Goal: Contribute content: Add original content to the website for others to see

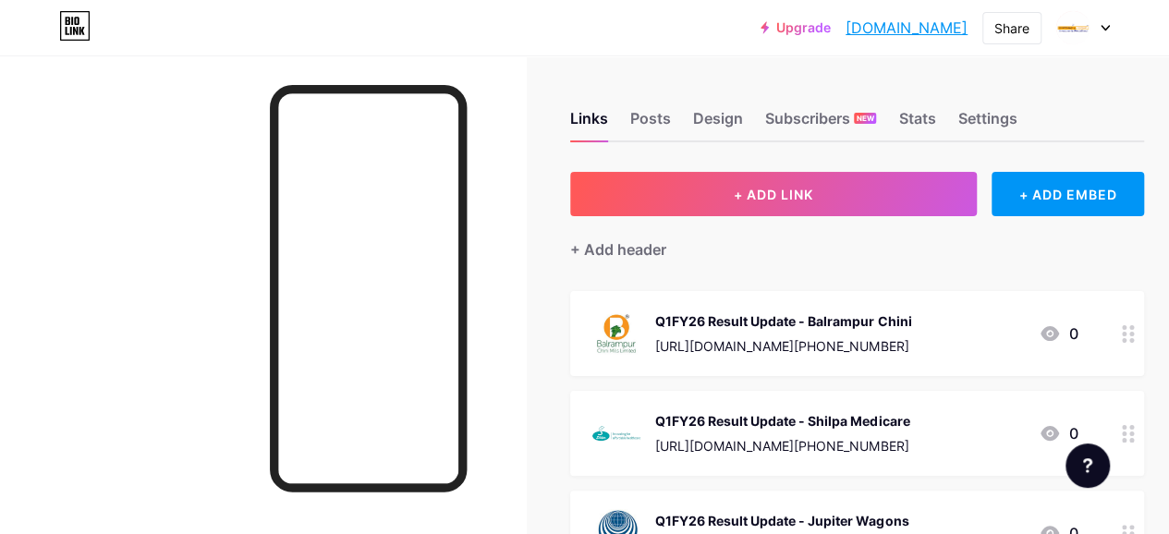
click at [729, 328] on div "Q1FY26 Result Update - Balrampur Chini" at bounding box center [783, 320] width 256 height 19
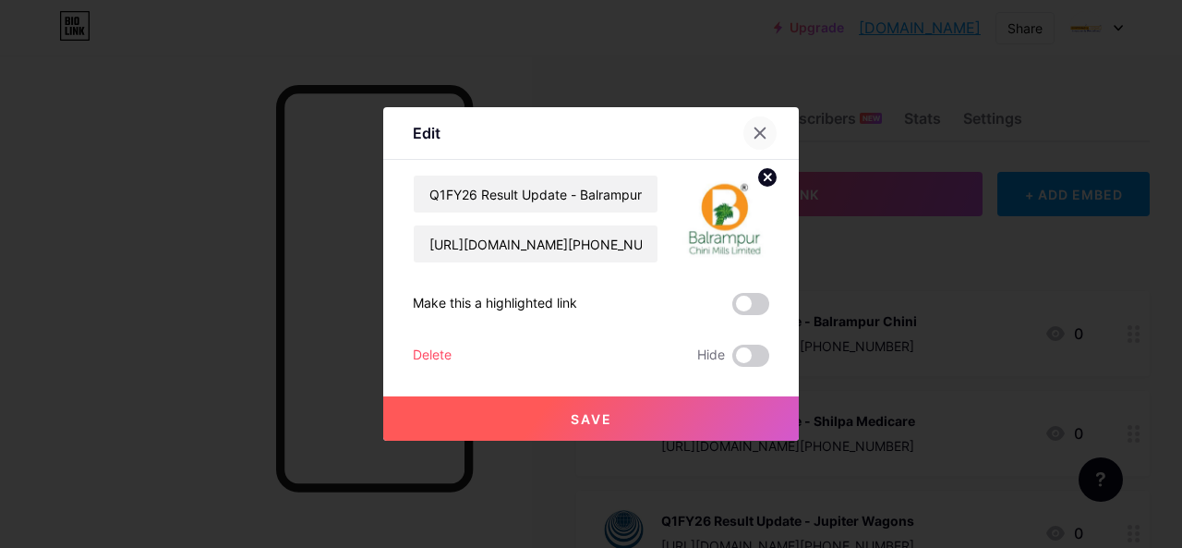
click at [754, 139] on icon at bounding box center [760, 133] width 15 height 15
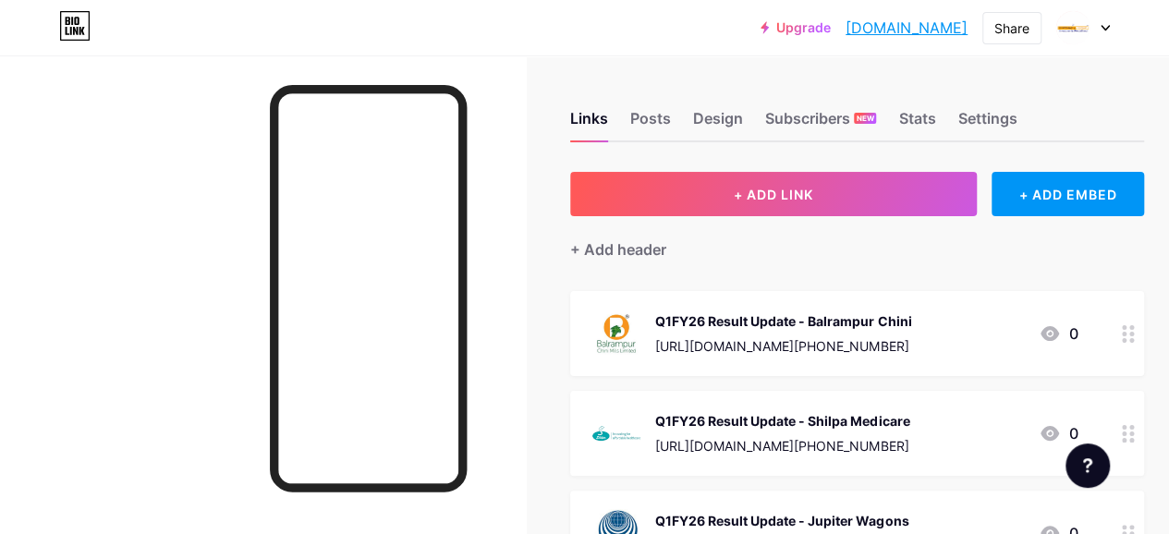
click at [759, 413] on div "Q1FY26 Result Update - Shilpa Medicare" at bounding box center [782, 420] width 254 height 19
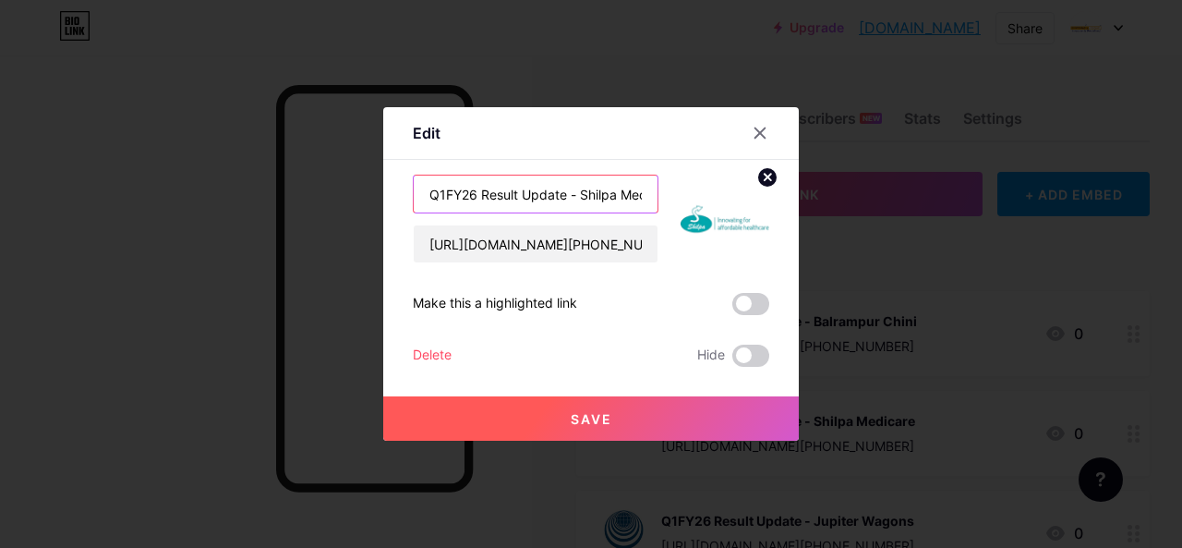
drag, startPoint x: 568, startPoint y: 195, endPoint x: 394, endPoint y: 194, distance: 174.6
click at [394, 194] on div "Edit Content YouTube Play YouTube video without leaving your page. ADD Vimeo Pl…" at bounding box center [591, 273] width 416 height 333
click at [756, 132] on icon at bounding box center [761, 133] width 10 height 10
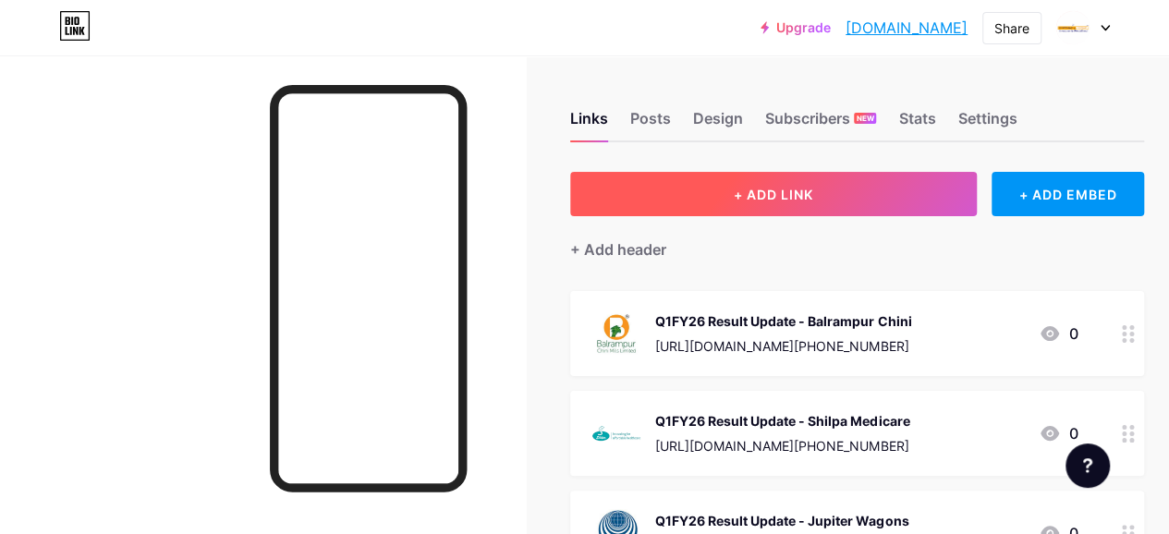
click at [742, 199] on span "+ ADD LINK" at bounding box center [772, 195] width 79 height 16
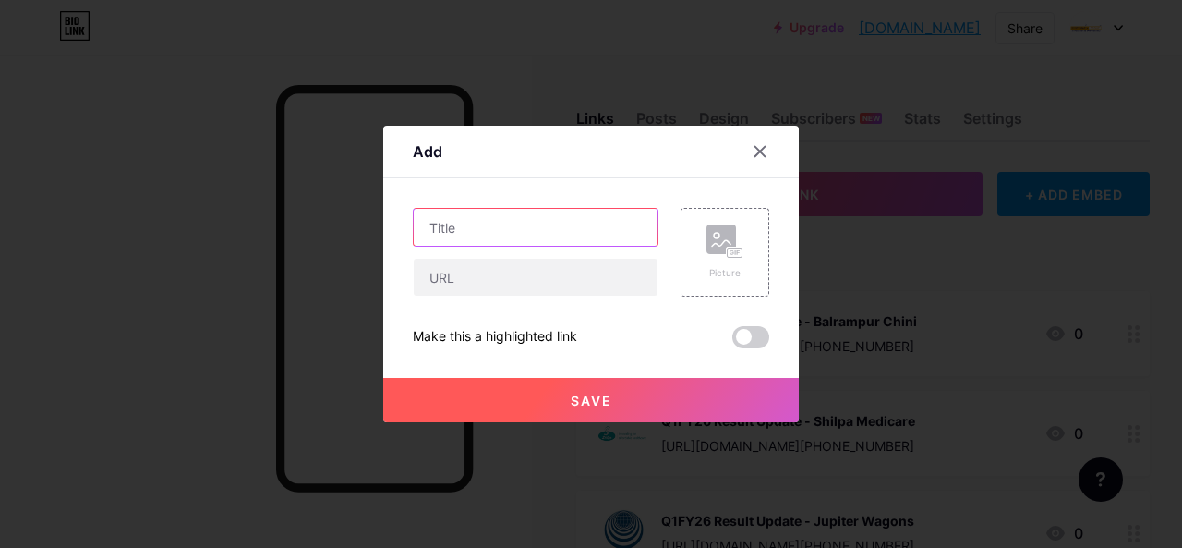
paste input "Q1FY26 Result Update -"
paste input "[PERSON_NAME] Lifestyle Brands"
type input "Q1FY26 Result Update - [PERSON_NAME] Lifestyle Brands"
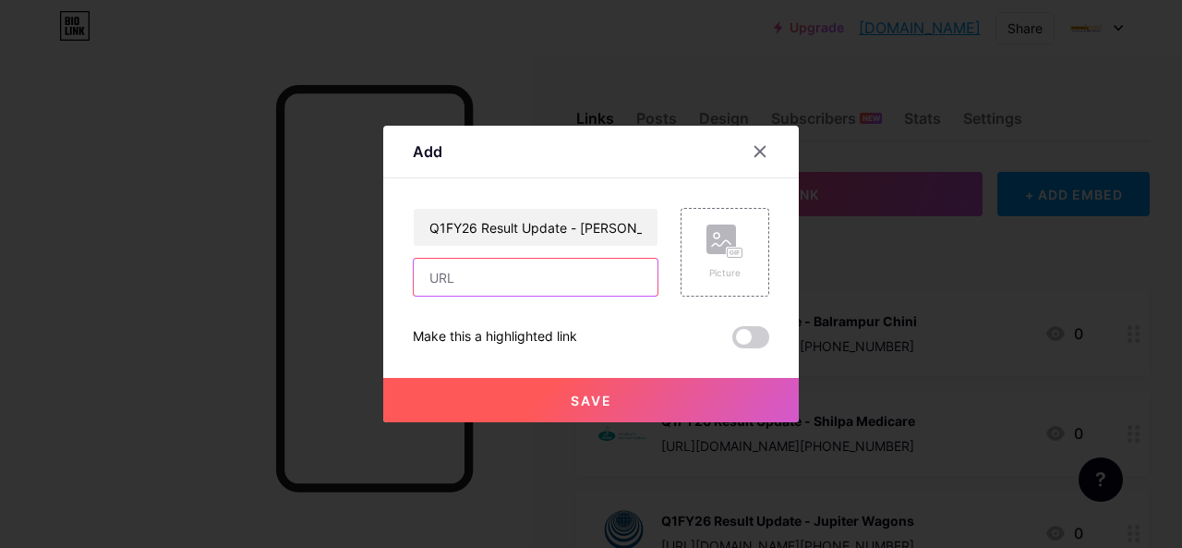
click at [452, 274] on input "text" at bounding box center [536, 277] width 244 height 37
paste input "[URL][DOMAIN_NAME][PHONE_NUMBER]"
type input "[URL][DOMAIN_NAME][PHONE_NUMBER]"
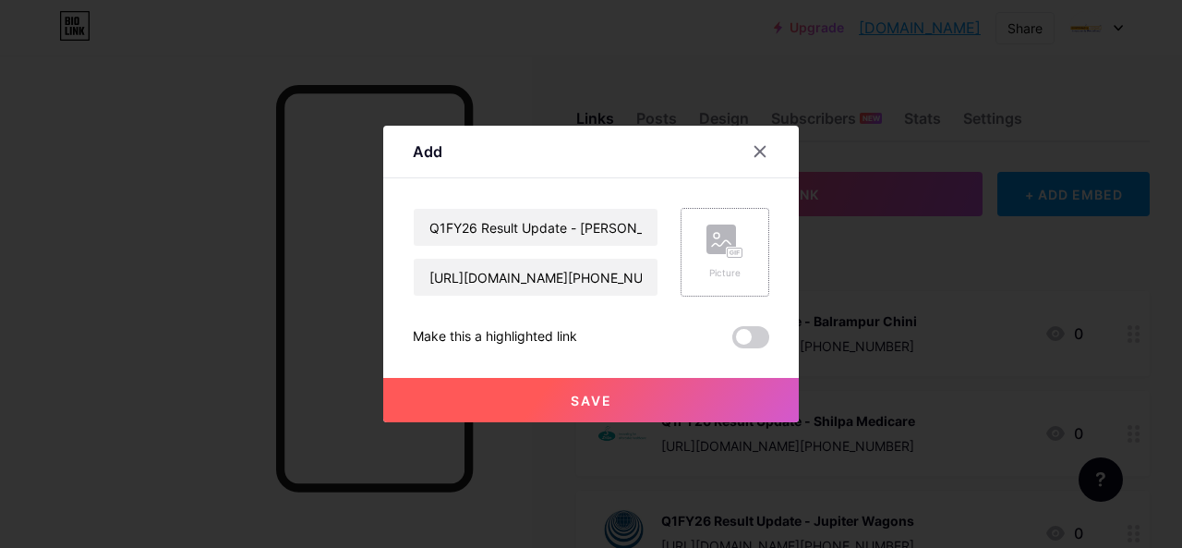
click at [697, 245] on div "Picture" at bounding box center [725, 252] width 89 height 89
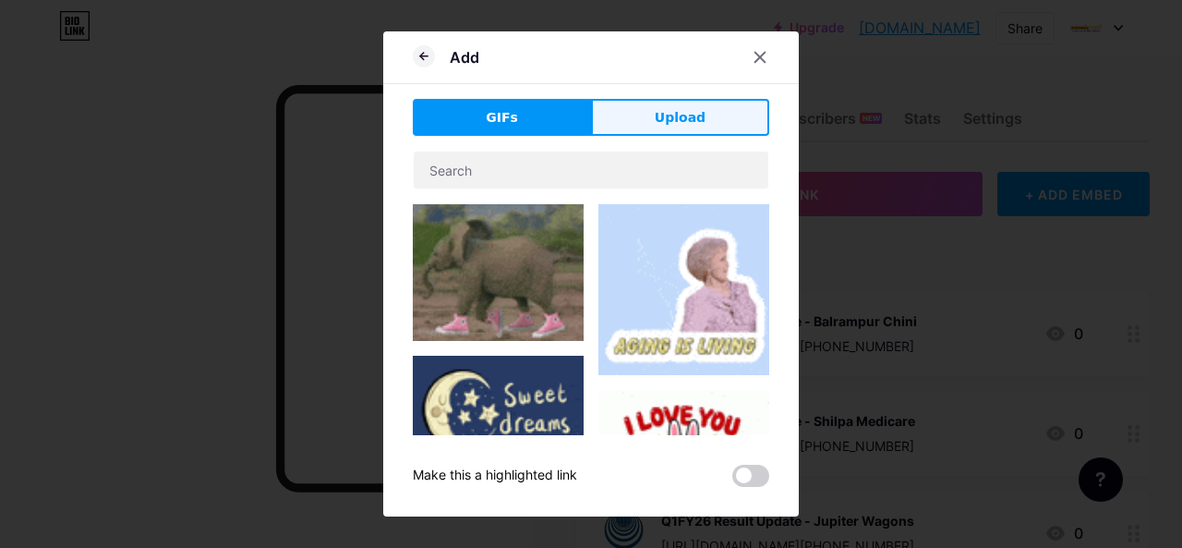
click at [677, 113] on span "Upload" at bounding box center [680, 117] width 51 height 19
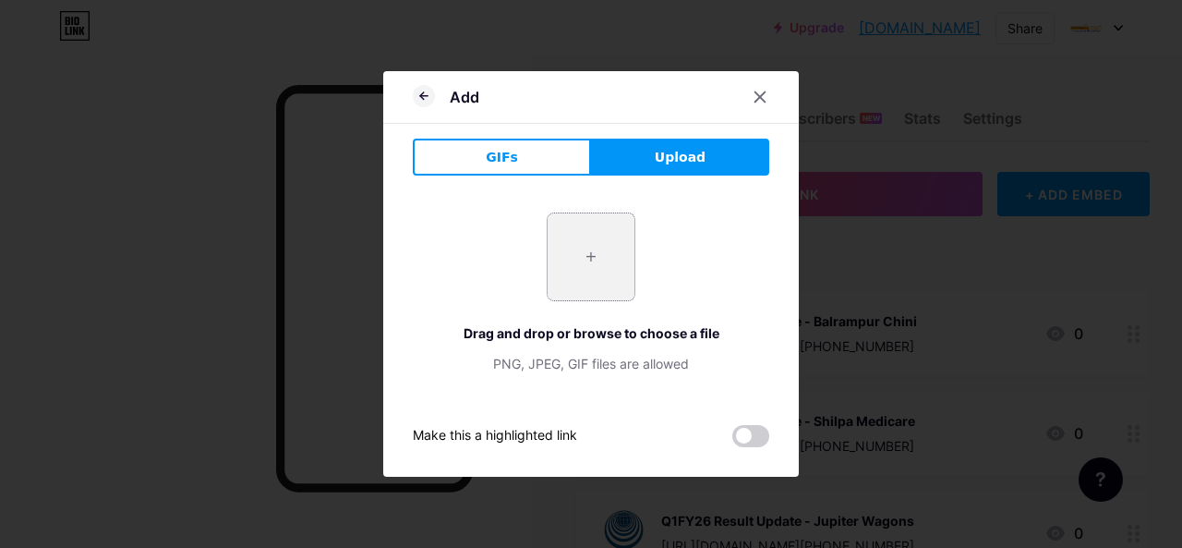
click at [588, 247] on input "file" at bounding box center [591, 256] width 87 height 87
type input "C:\fakepath\[PERSON_NAME].jpg"
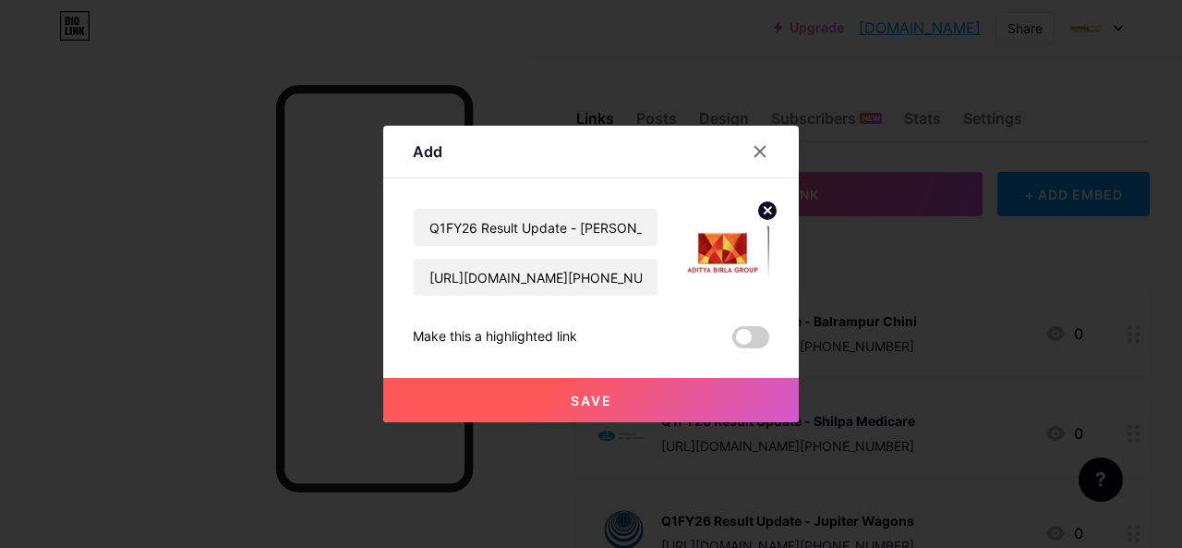
click at [601, 405] on span "Save" at bounding box center [592, 401] width 42 height 16
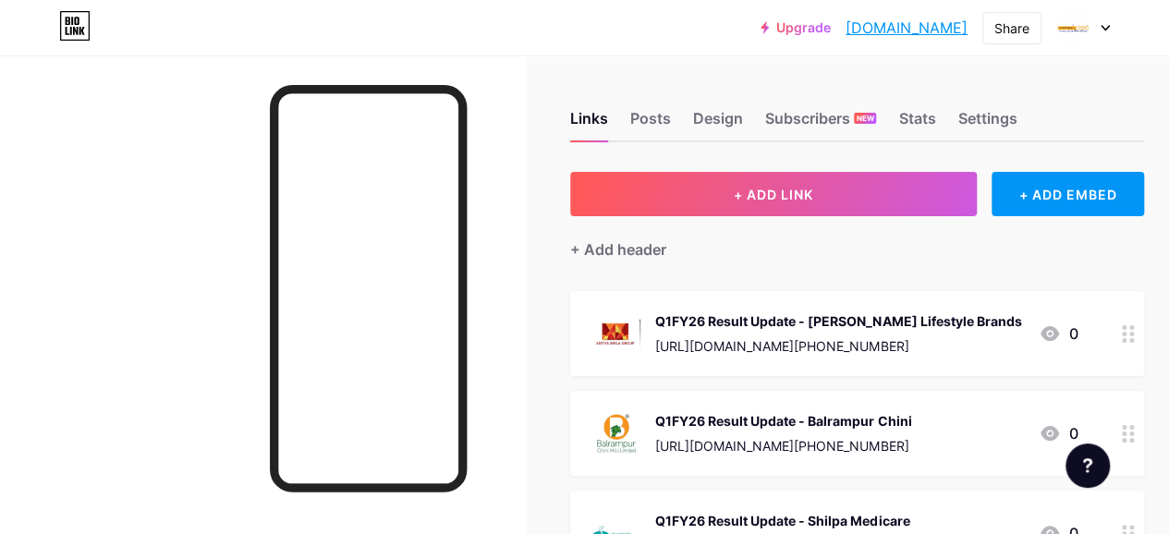
click at [773, 326] on div "Q1FY26 Result Update - [PERSON_NAME] Lifestyle Brands" at bounding box center [838, 320] width 366 height 19
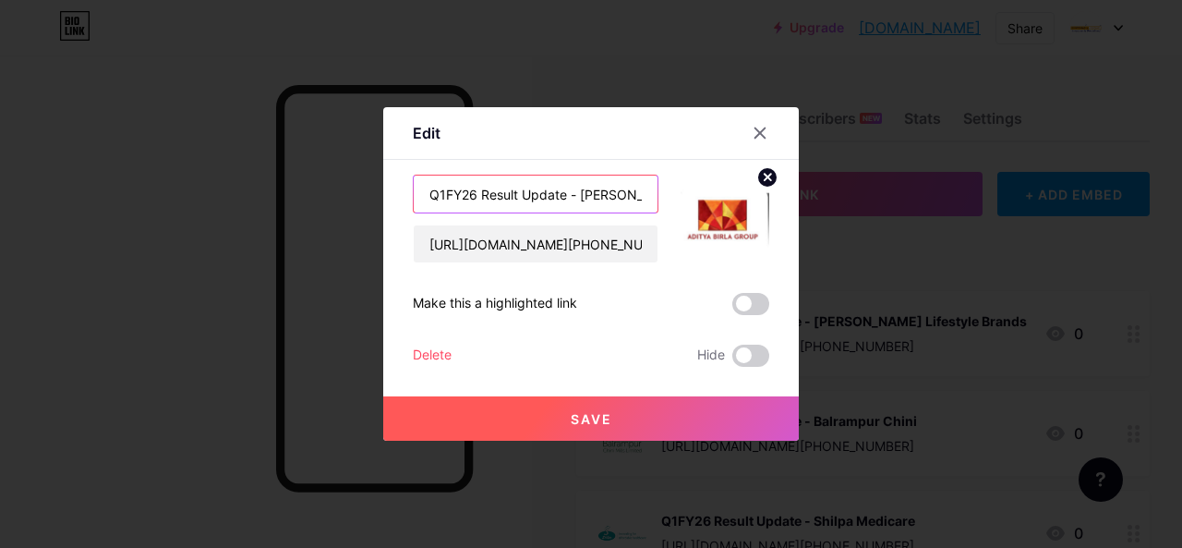
drag, startPoint x: 567, startPoint y: 196, endPoint x: 357, endPoint y: 210, distance: 210.1
click at [357, 210] on div "Edit Content YouTube Play YouTube video without leaving your page. ADD Vimeo Pl…" at bounding box center [591, 274] width 1182 height 548
click at [756, 136] on icon at bounding box center [761, 133] width 10 height 10
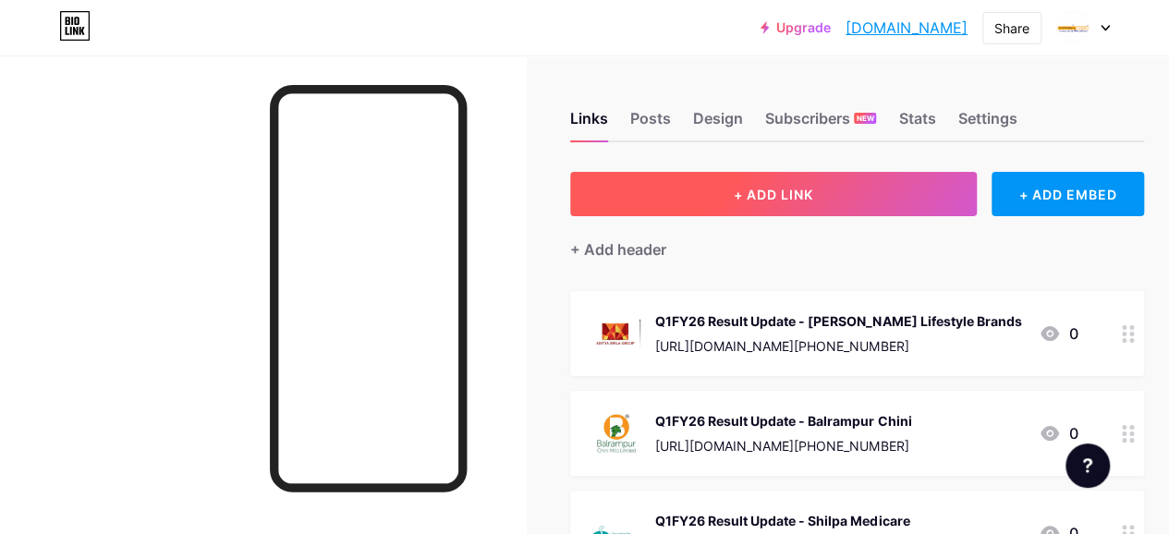
click at [729, 188] on button "+ ADD LINK" at bounding box center [773, 194] width 406 height 44
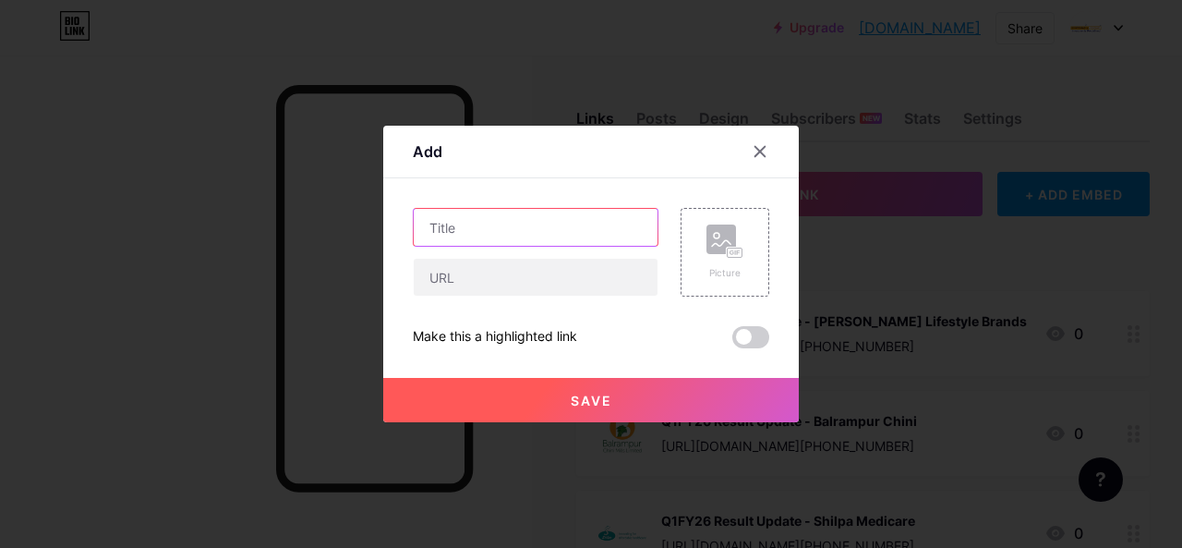
click at [462, 233] on input "text" at bounding box center [536, 227] width 244 height 37
paste input "Q1FY26 Result Update -"
paste input "Gulf Oil Lubricants [GEOGRAPHIC_DATA]"
type input "Q1FY26 Result Update - Gulf Oil Lubricants [GEOGRAPHIC_DATA]"
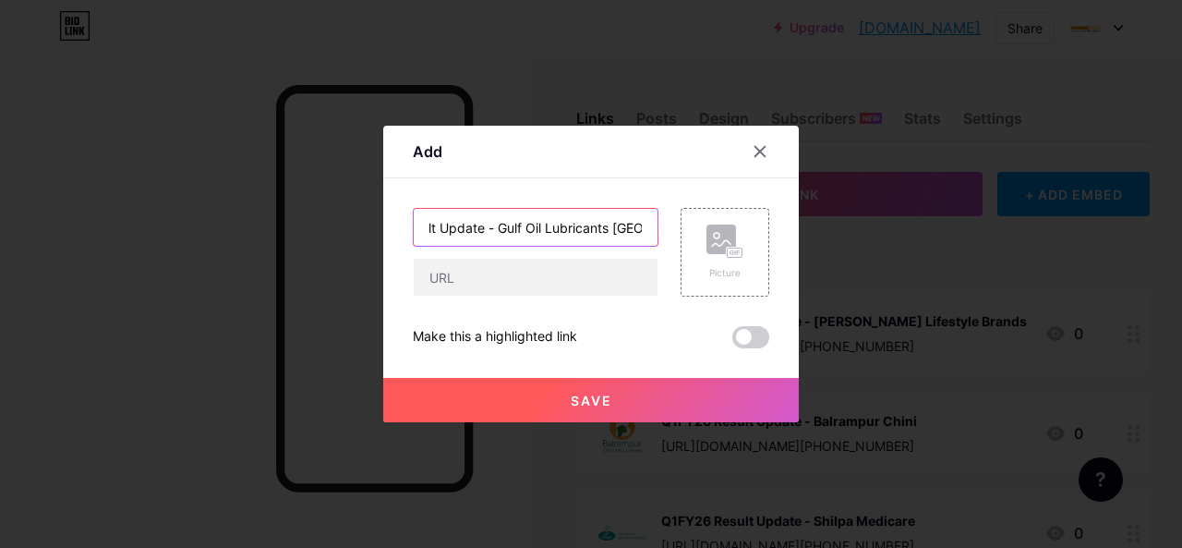
scroll to position [0, 0]
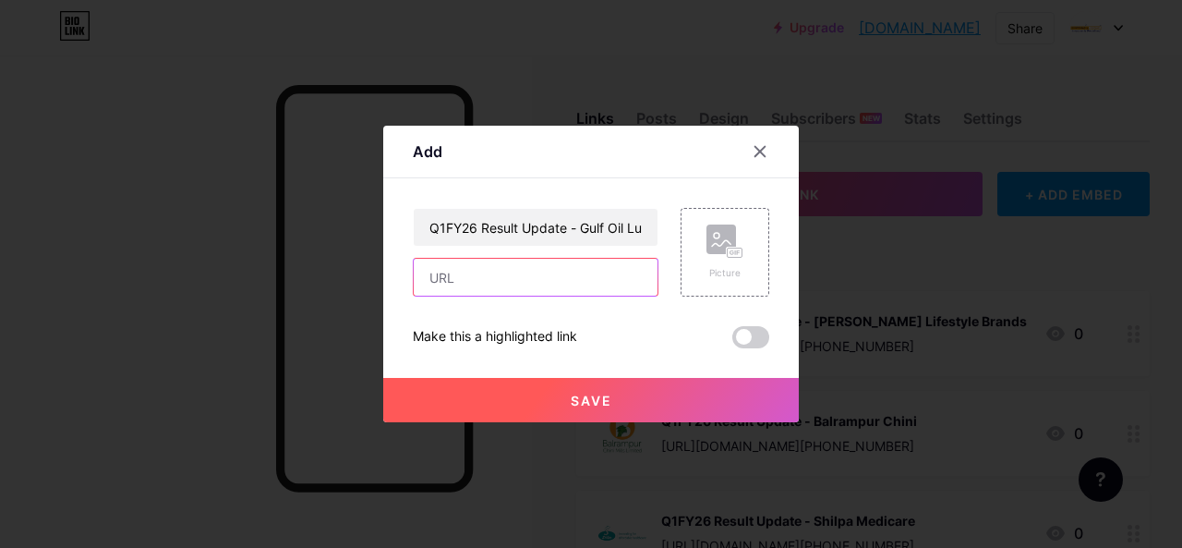
click at [456, 279] on input "text" at bounding box center [536, 277] width 244 height 37
paste input "[URL][DOMAIN_NAME][PHONE_NUMBER]"
type input "[URL][DOMAIN_NAME][PHONE_NUMBER]"
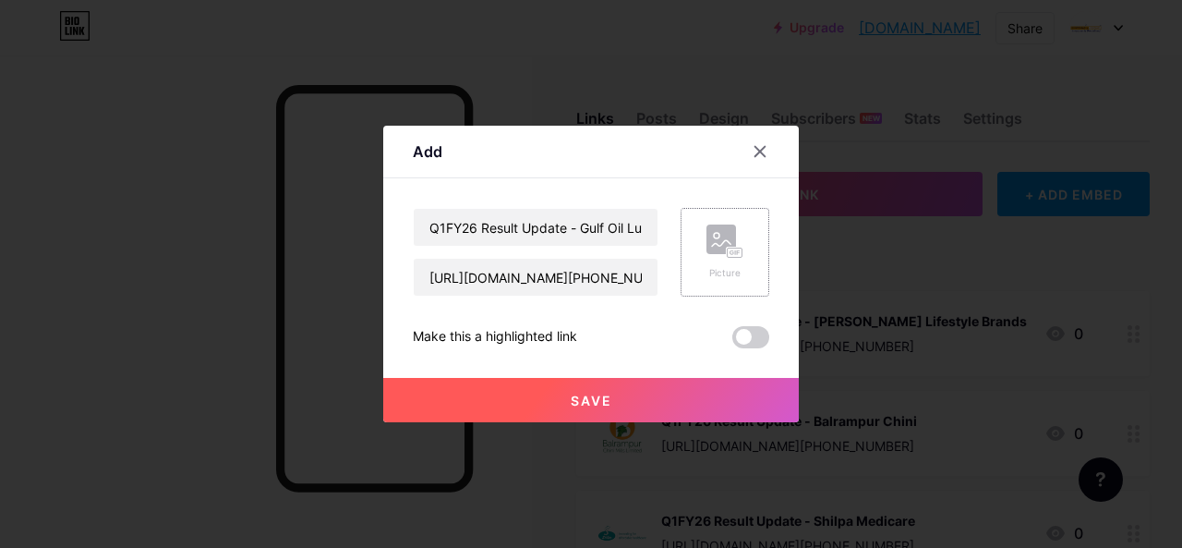
click at [733, 240] on icon at bounding box center [725, 241] width 37 height 34
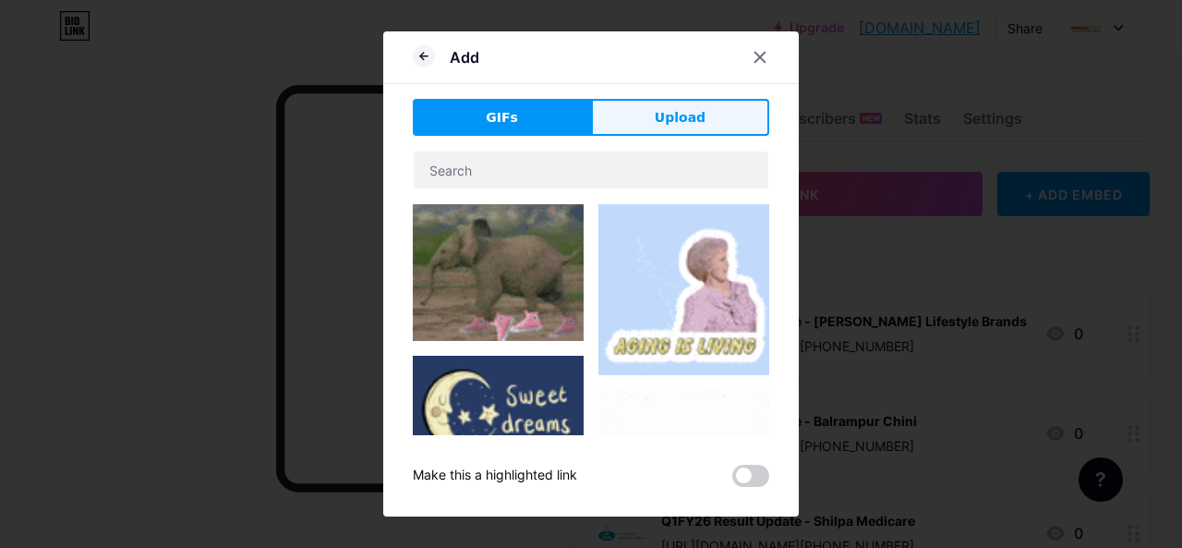
click at [656, 130] on button "Upload" at bounding box center [680, 117] width 178 height 37
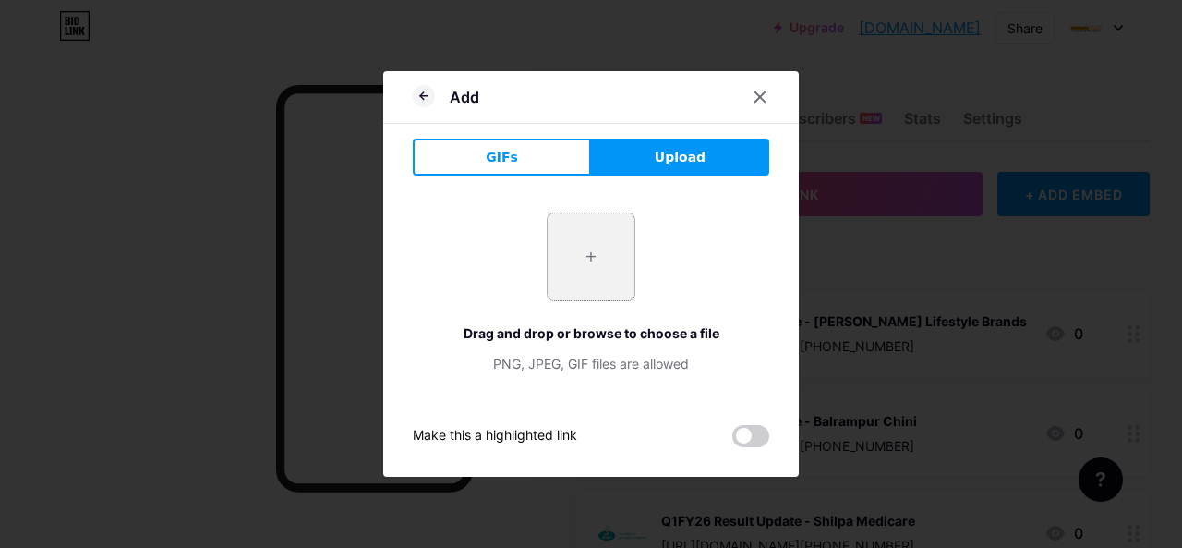
click at [601, 260] on input "file" at bounding box center [591, 256] width 87 height 87
type input "C:\fakepath\gulf.jpg"
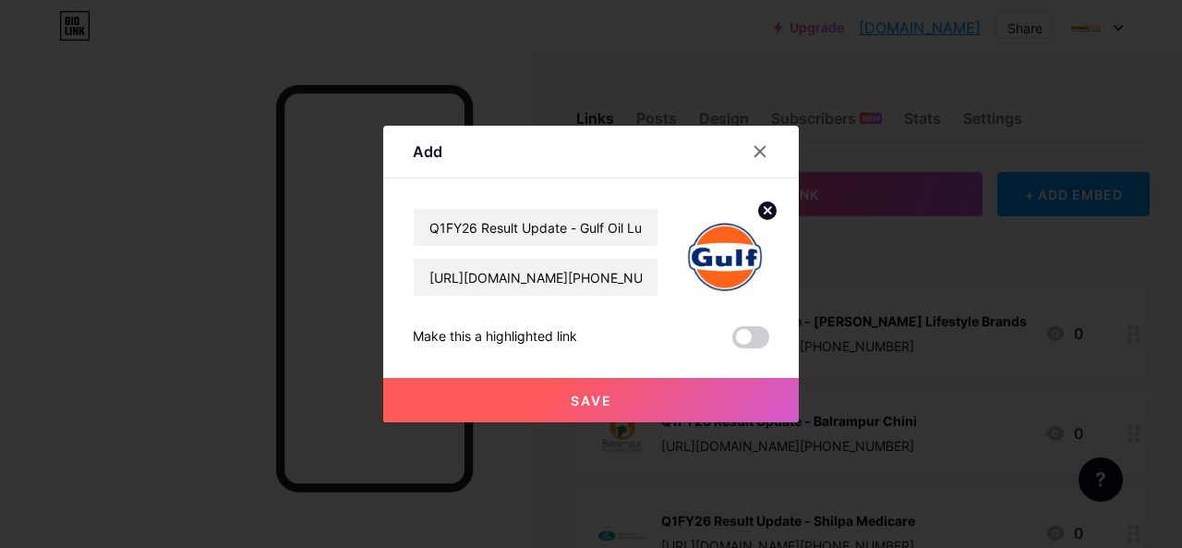
click at [595, 406] on span "Save" at bounding box center [592, 401] width 42 height 16
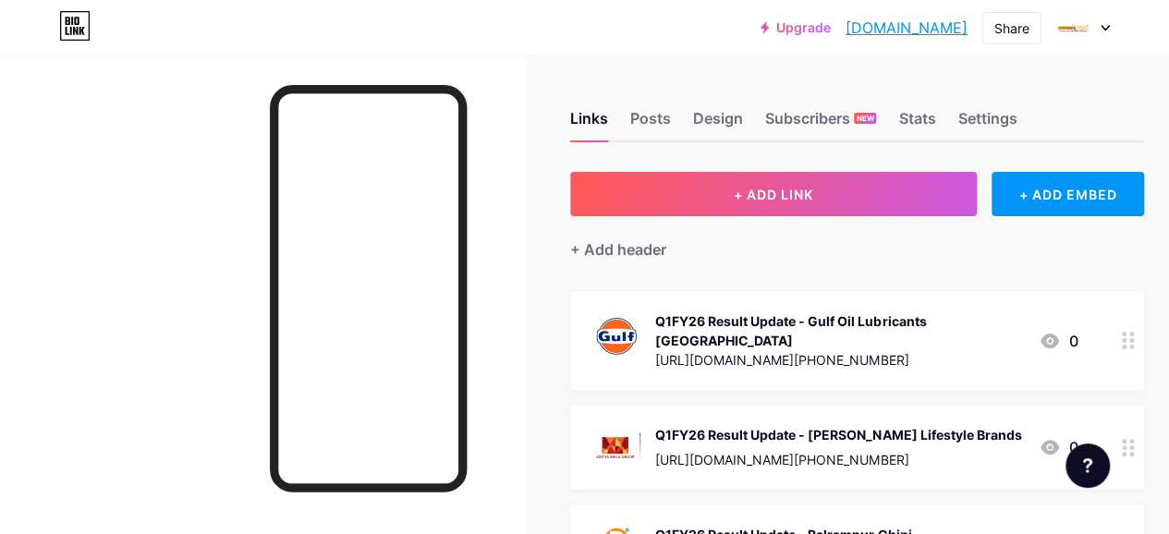
click at [741, 330] on div "Q1FY26 Result Update - Gulf Oil Lubricants [GEOGRAPHIC_DATA] [URL][DOMAIN_NAME]…" at bounding box center [839, 340] width 369 height 62
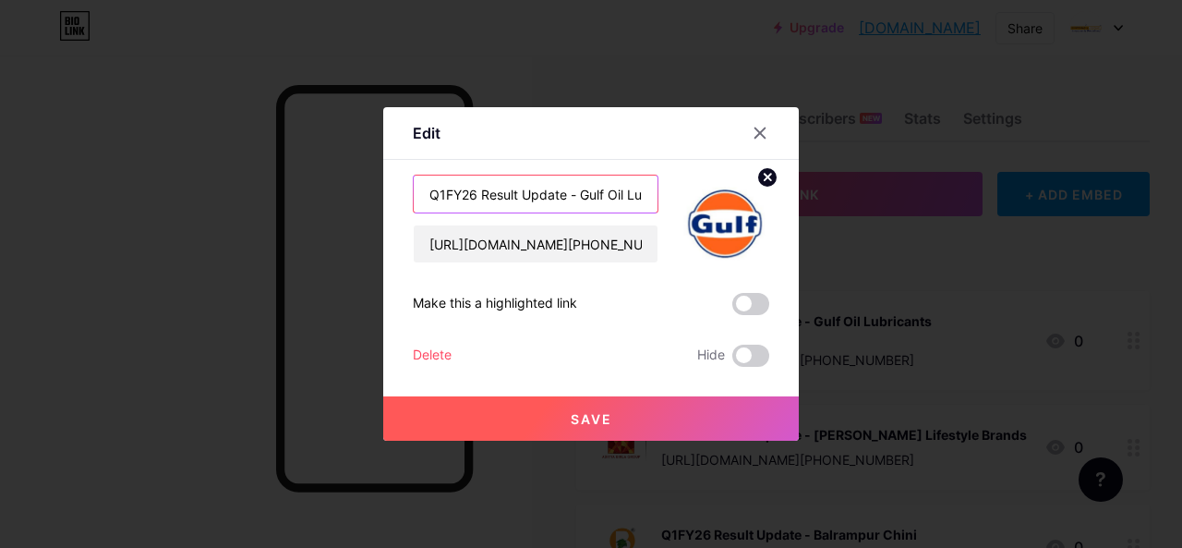
drag, startPoint x: 571, startPoint y: 193, endPoint x: 382, endPoint y: 210, distance: 190.1
click at [383, 210] on div "Edit Content YouTube Play YouTube video without leaving your page. ADD Vimeo Pl…" at bounding box center [591, 273] width 416 height 333
drag, startPoint x: 457, startPoint y: 197, endPoint x: 466, endPoint y: 193, distance: 9.9
click at [466, 193] on input "Q1FY26 Result Update - Gulf Oil Lubricants [GEOGRAPHIC_DATA]" at bounding box center [536, 194] width 244 height 37
click at [753, 128] on icon at bounding box center [760, 133] width 15 height 15
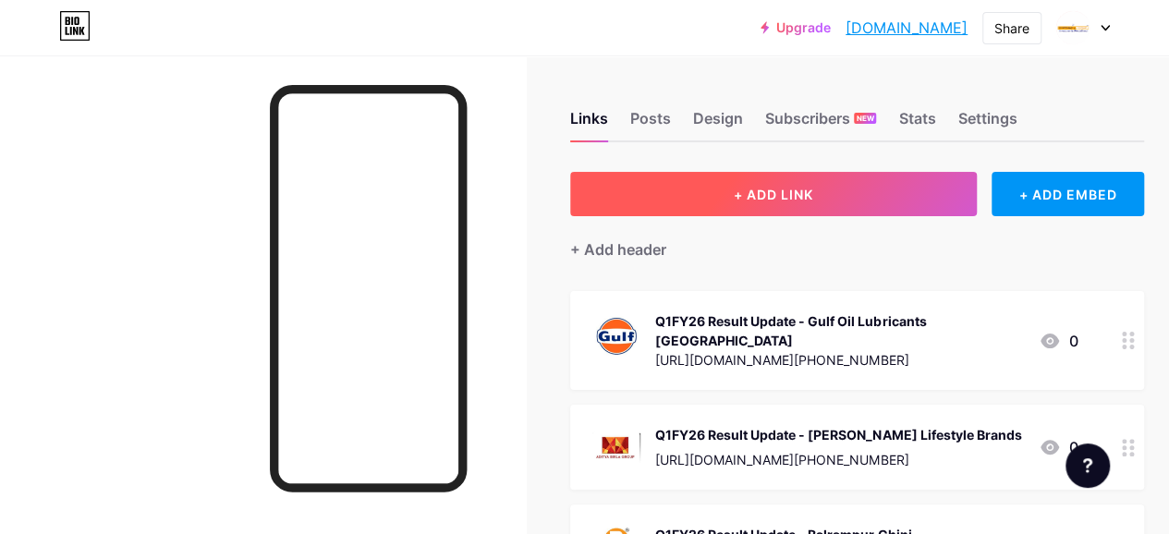
click at [640, 191] on button "+ ADD LINK" at bounding box center [773, 194] width 406 height 44
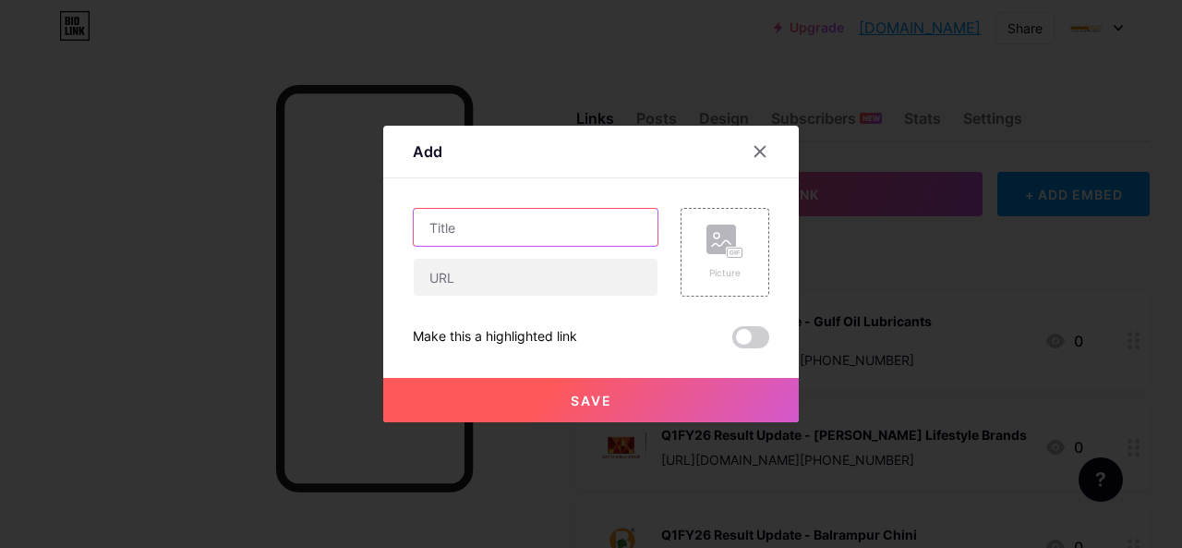
click at [414, 237] on input "text" at bounding box center [536, 227] width 244 height 37
paste input "Q1FY26 Result Update -"
paste input "[PERSON_NAME] Fashion & Retail"
type input "Q1FY26 Result Update - [PERSON_NAME] Fashion & Retail"
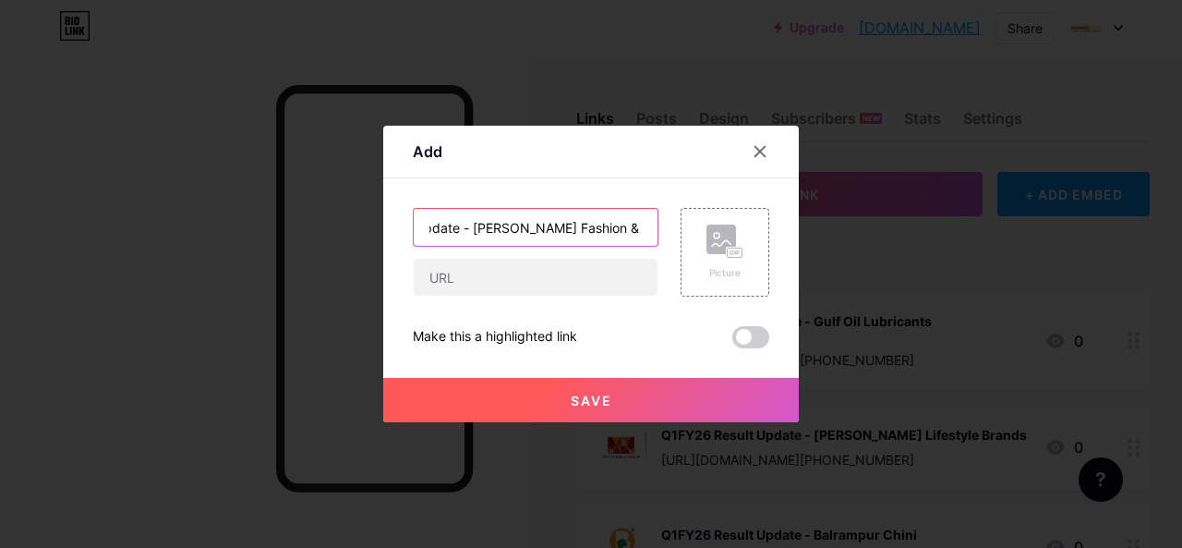
scroll to position [0, 0]
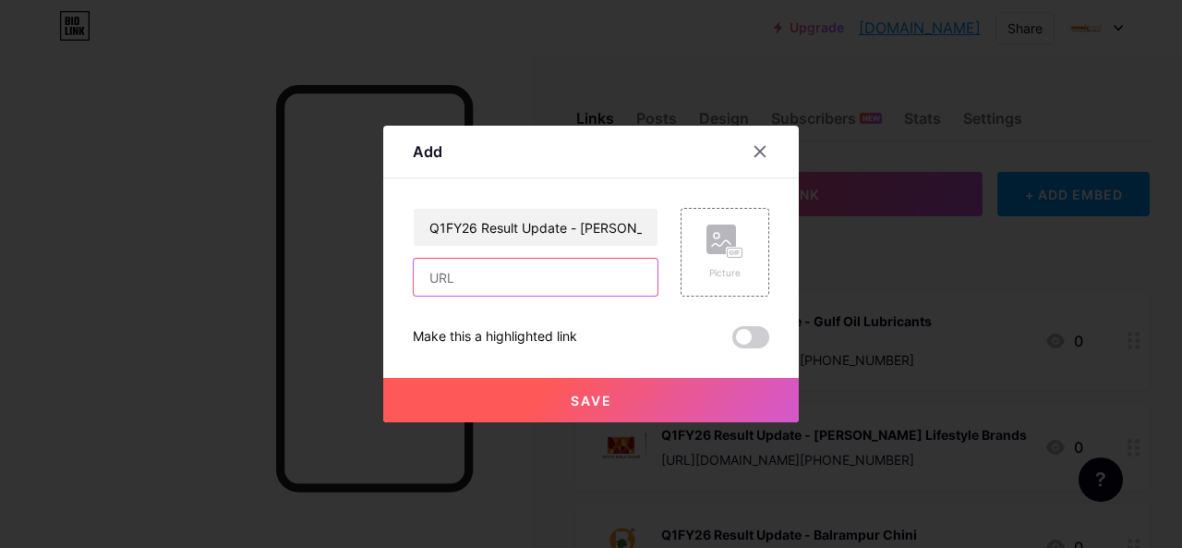
click at [442, 292] on input "text" at bounding box center [536, 277] width 244 height 37
paste input "[URL][DOMAIN_NAME][PHONE_NUMBER]"
type input "[URL][DOMAIN_NAME][PHONE_NUMBER]"
click at [728, 250] on rect at bounding box center [735, 252] width 15 height 9
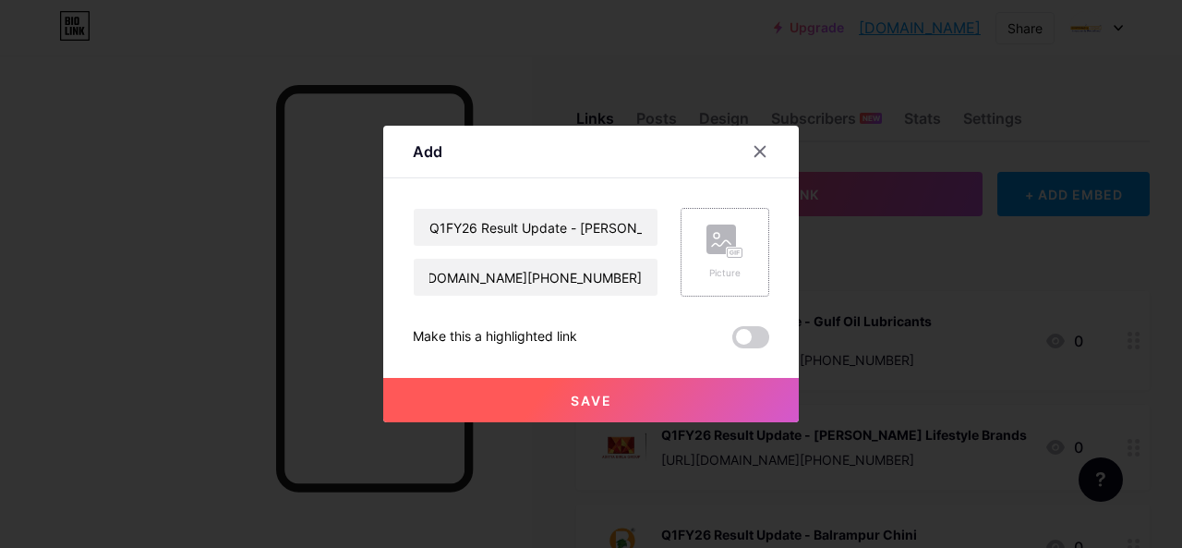
scroll to position [0, 0]
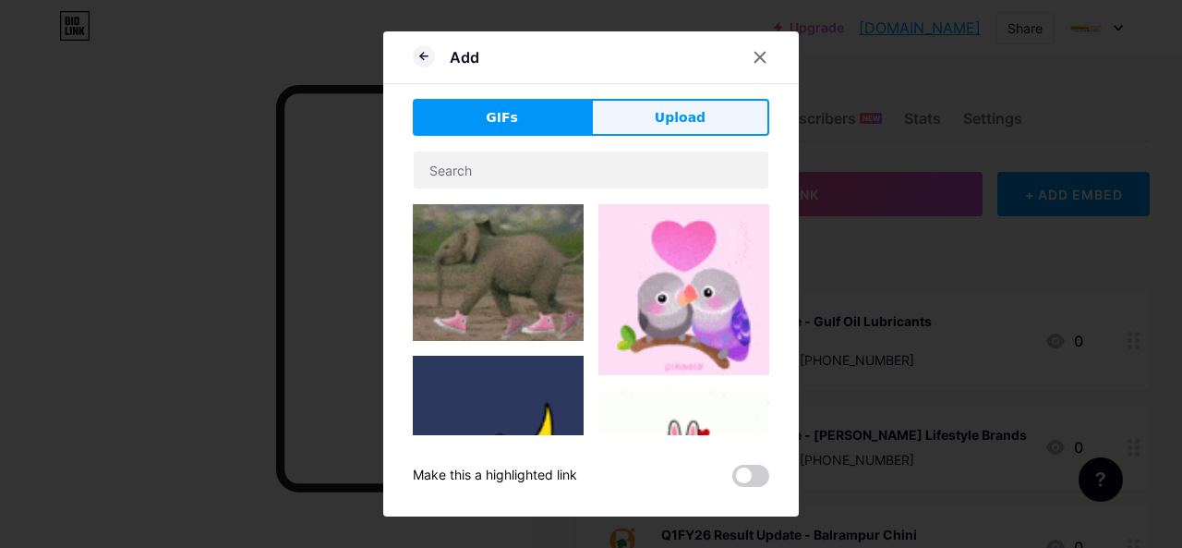
click at [655, 123] on span "Upload" at bounding box center [680, 117] width 51 height 19
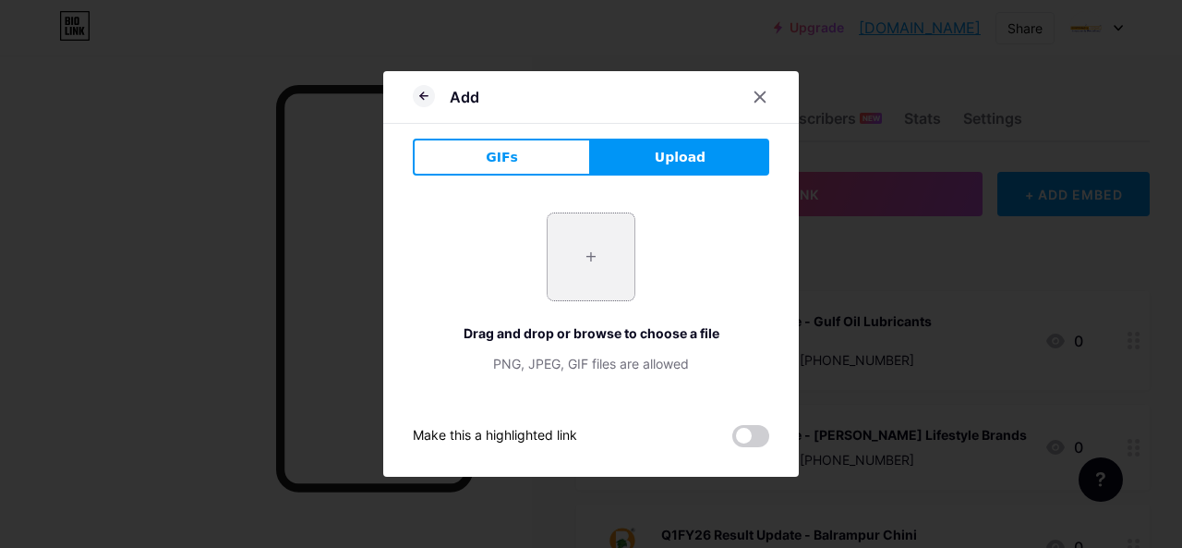
click at [575, 250] on input "file" at bounding box center [591, 256] width 87 height 87
type input "C:\fakepath\ABF&RL.jpg"
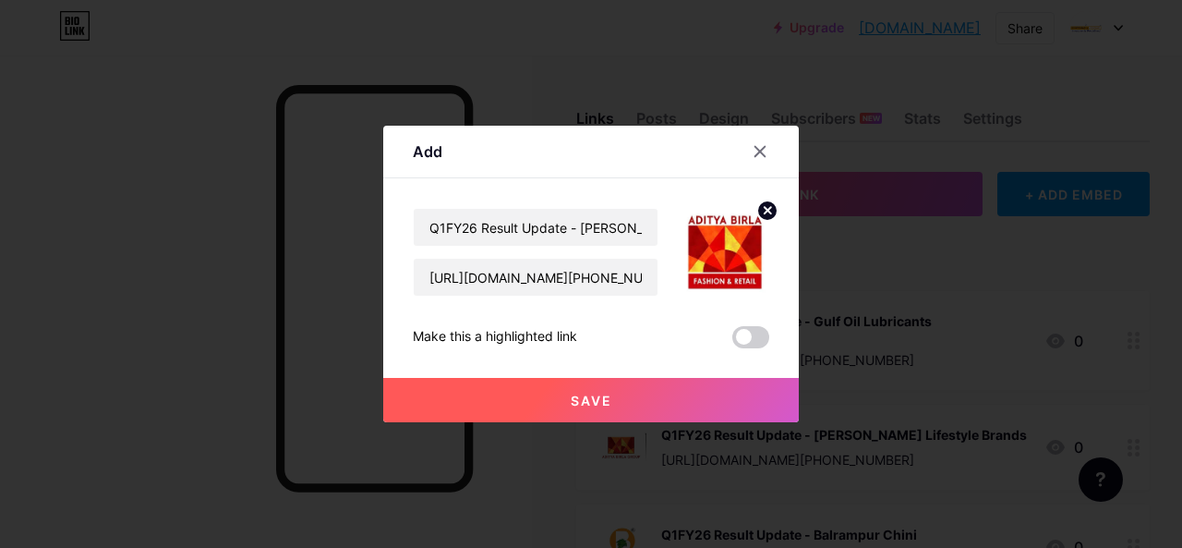
click at [583, 400] on span "Save" at bounding box center [592, 401] width 42 height 16
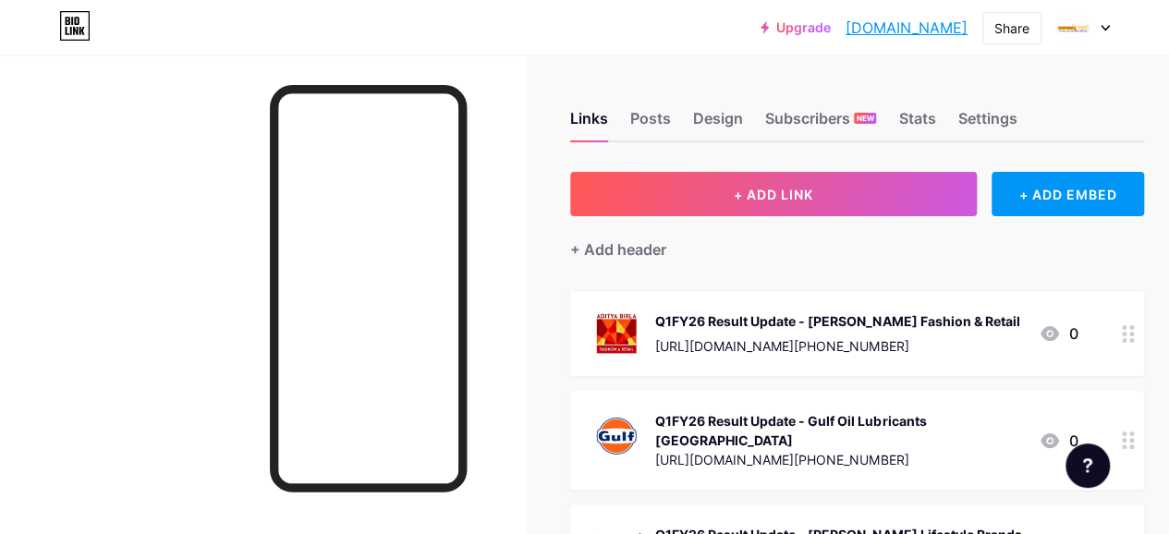
click at [792, 336] on div "[URL][DOMAIN_NAME][PHONE_NUMBER]" at bounding box center [837, 345] width 364 height 19
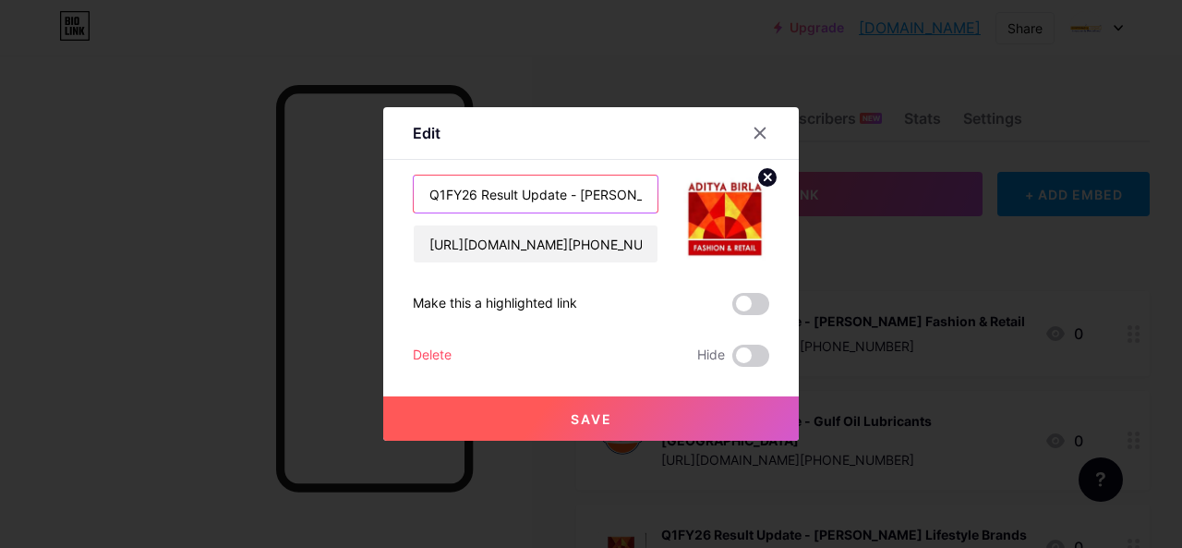
drag, startPoint x: 567, startPoint y: 197, endPoint x: 388, endPoint y: 212, distance: 179.8
click at [388, 212] on div "Edit Content YouTube Play YouTube video without leaving your page. ADD Vimeo Pl…" at bounding box center [591, 273] width 416 height 333
click at [759, 130] on icon at bounding box center [760, 133] width 15 height 15
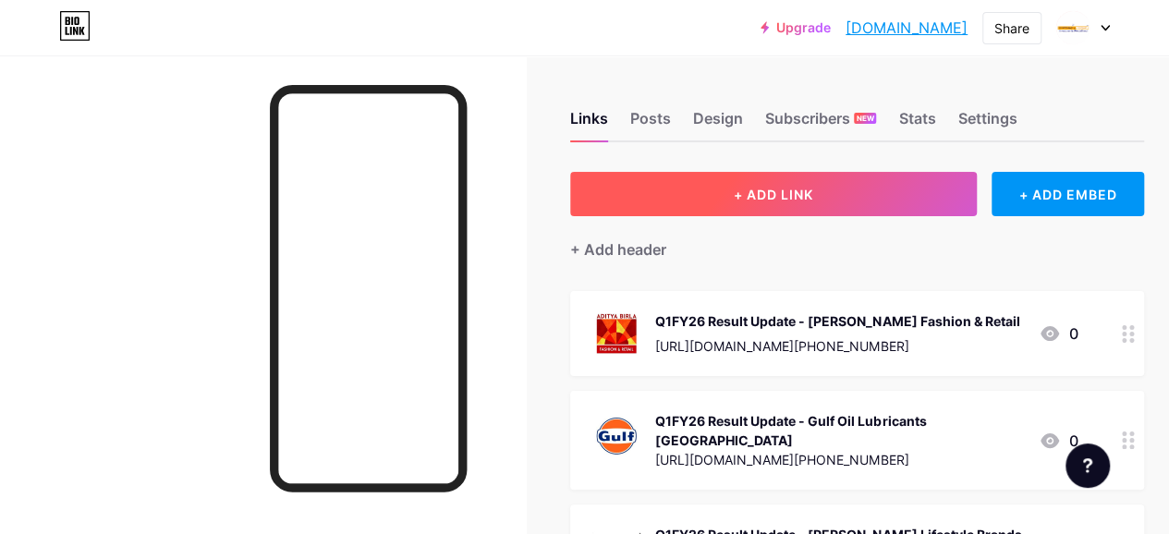
click at [689, 188] on button "+ ADD LINK" at bounding box center [773, 194] width 406 height 44
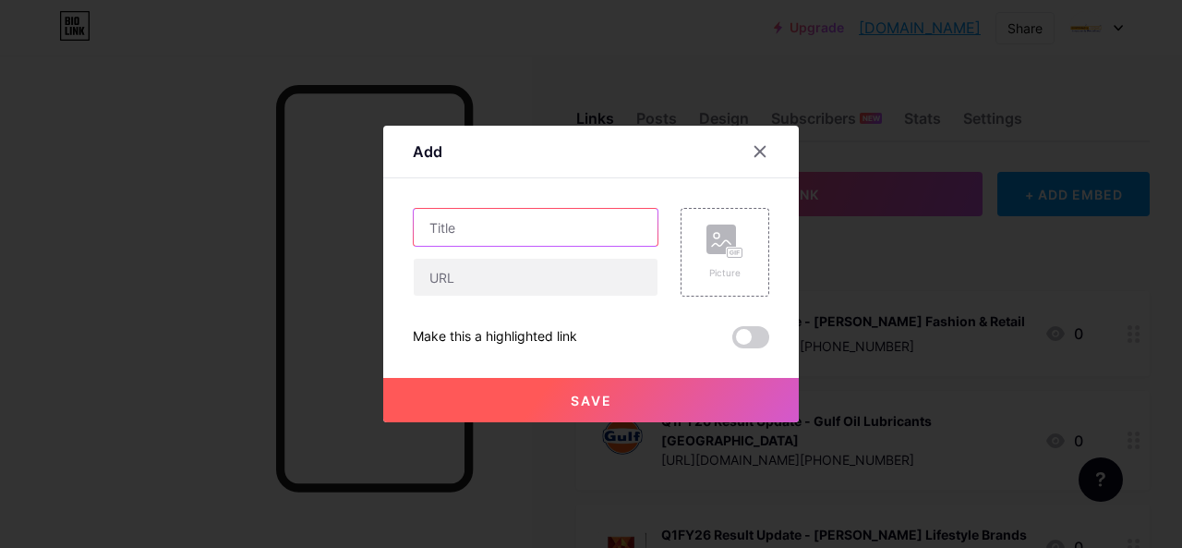
click at [481, 232] on input "text" at bounding box center [536, 227] width 244 height 37
paste input "Q1FY26 Result Update -"
paste input "Patanjali Foods Ltd"
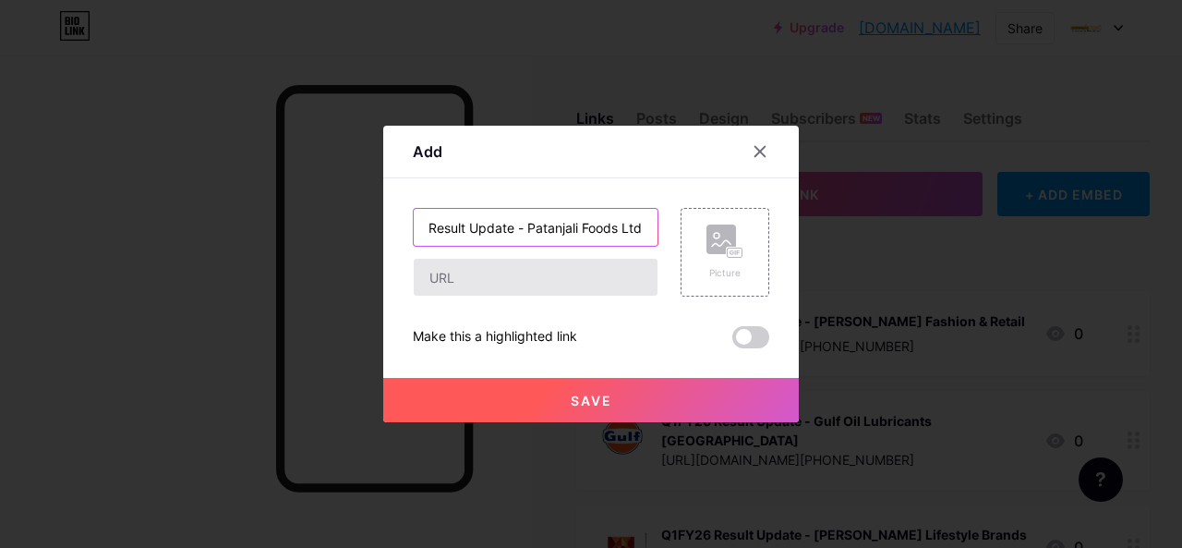
type input "Q1FY26 Result Update - Patanjali Foods Ltd"
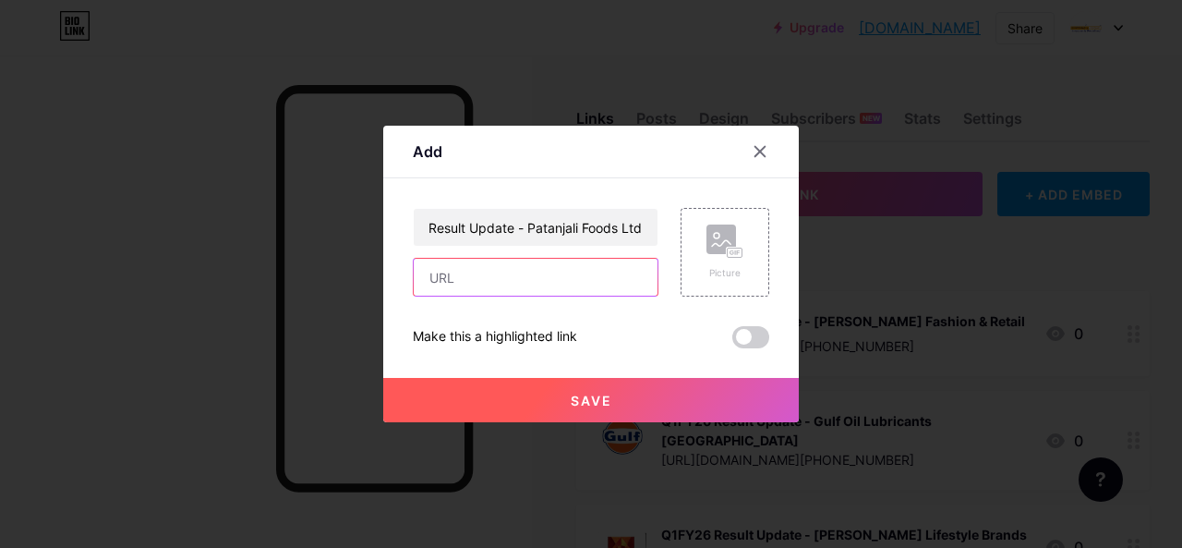
drag, startPoint x: 563, startPoint y: 280, endPoint x: 640, endPoint y: 200, distance: 111.1
click at [563, 280] on input "text" at bounding box center [536, 277] width 244 height 37
click at [474, 278] on input "text" at bounding box center [536, 277] width 244 height 37
paste input "[URL][DOMAIN_NAME][PHONE_NUMBER]"
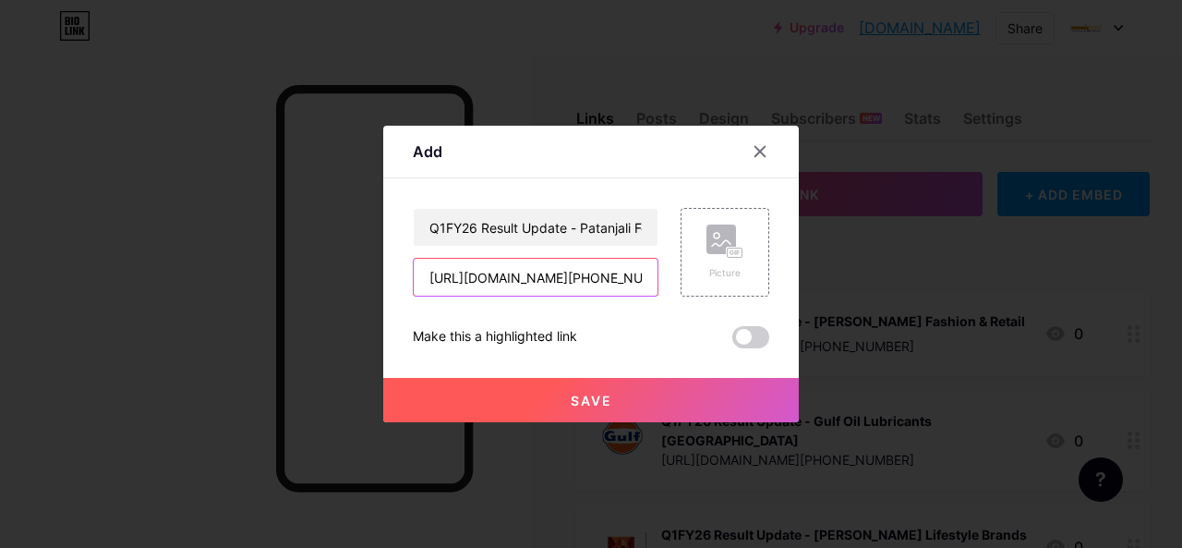
scroll to position [0, 676]
type input "[URL][DOMAIN_NAME][PHONE_NUMBER]"
click at [730, 266] on div "Picture" at bounding box center [725, 273] width 37 height 14
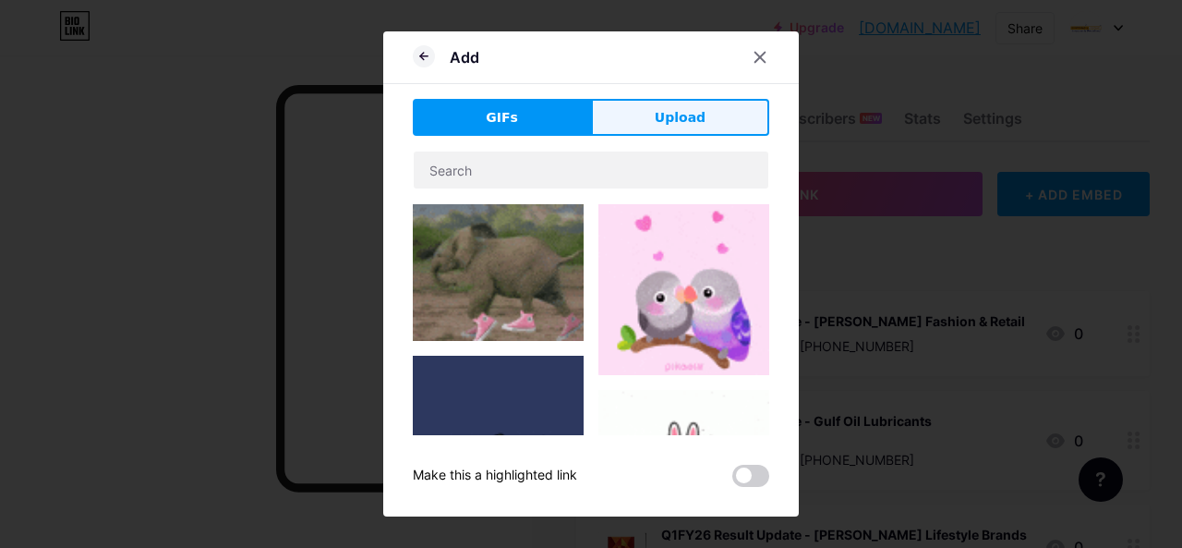
click at [648, 114] on button "Upload" at bounding box center [680, 117] width 178 height 37
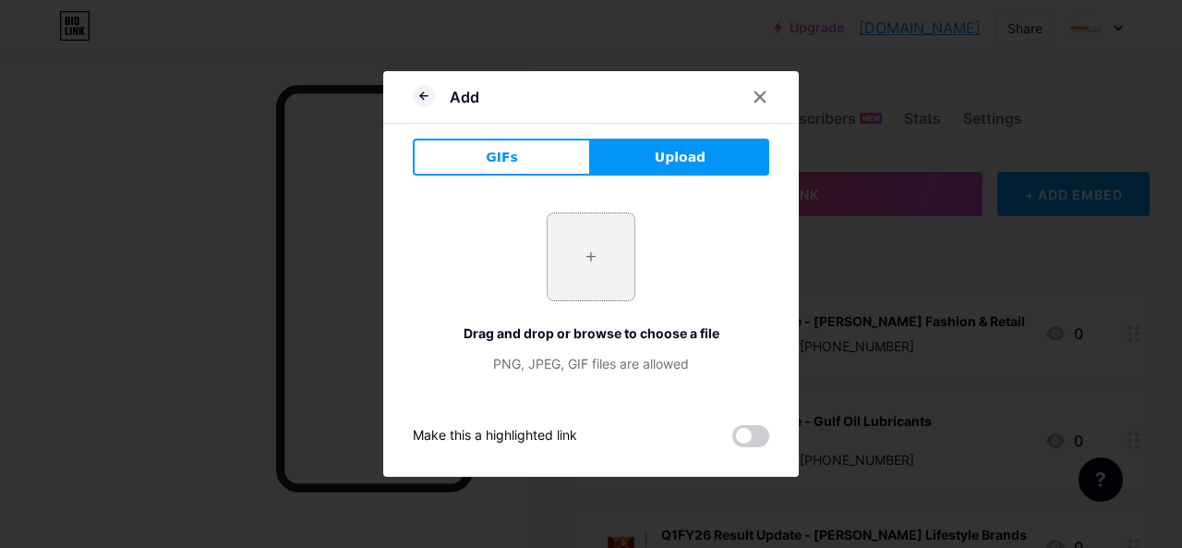
click at [584, 271] on input "file" at bounding box center [591, 256] width 87 height 87
type input "C:\fakepath\patanjali.png"
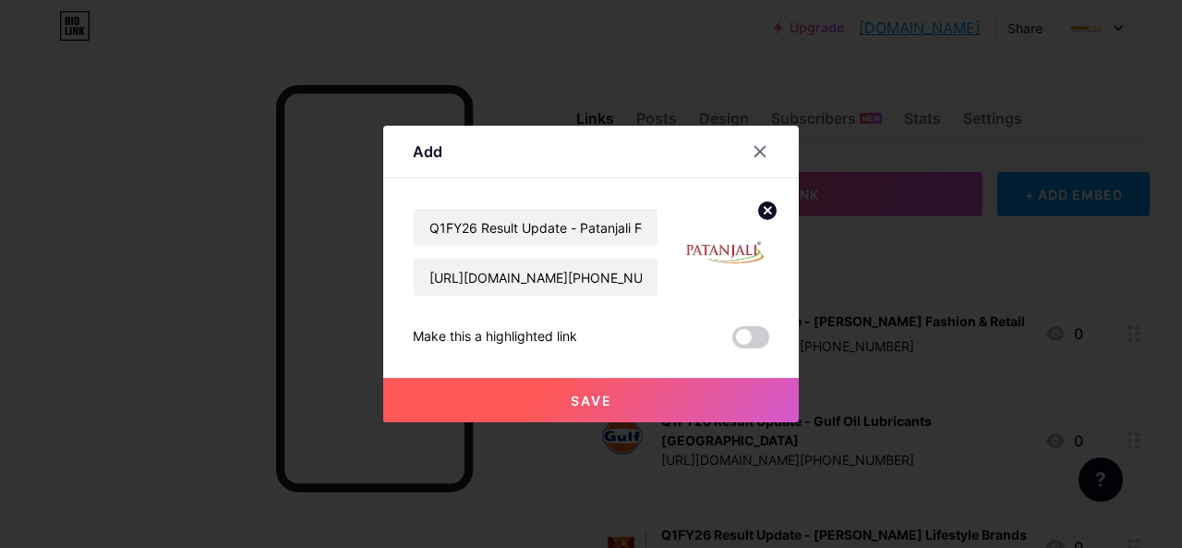
click at [593, 394] on span "Save" at bounding box center [592, 401] width 42 height 16
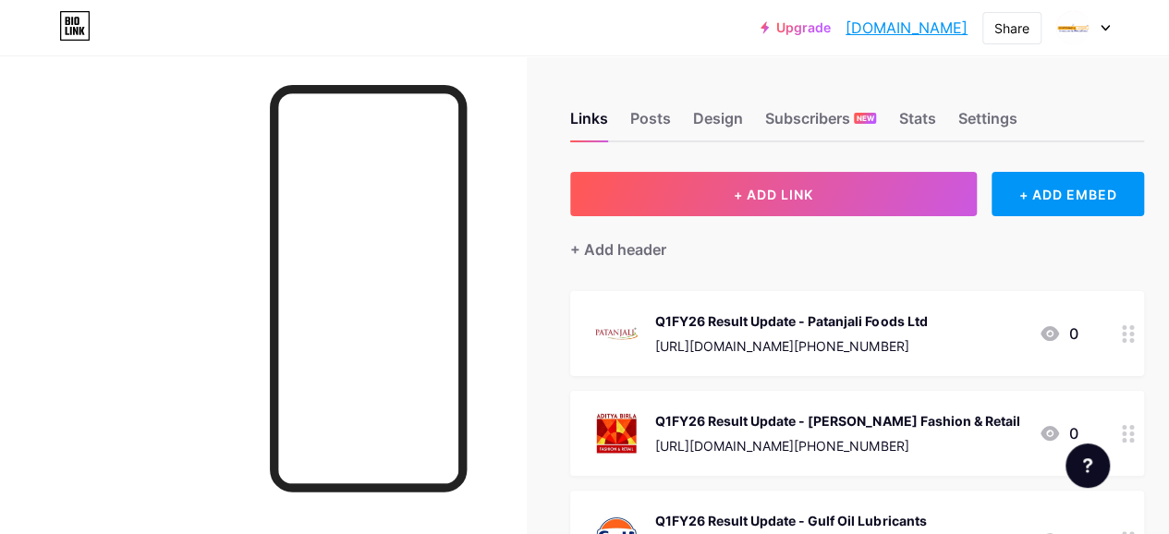
click at [722, 334] on div "Q1FY26 Result Update - Patanjali Foods Ltd [URL][DOMAIN_NAME][PHONE_NUMBER]" at bounding box center [791, 333] width 272 height 48
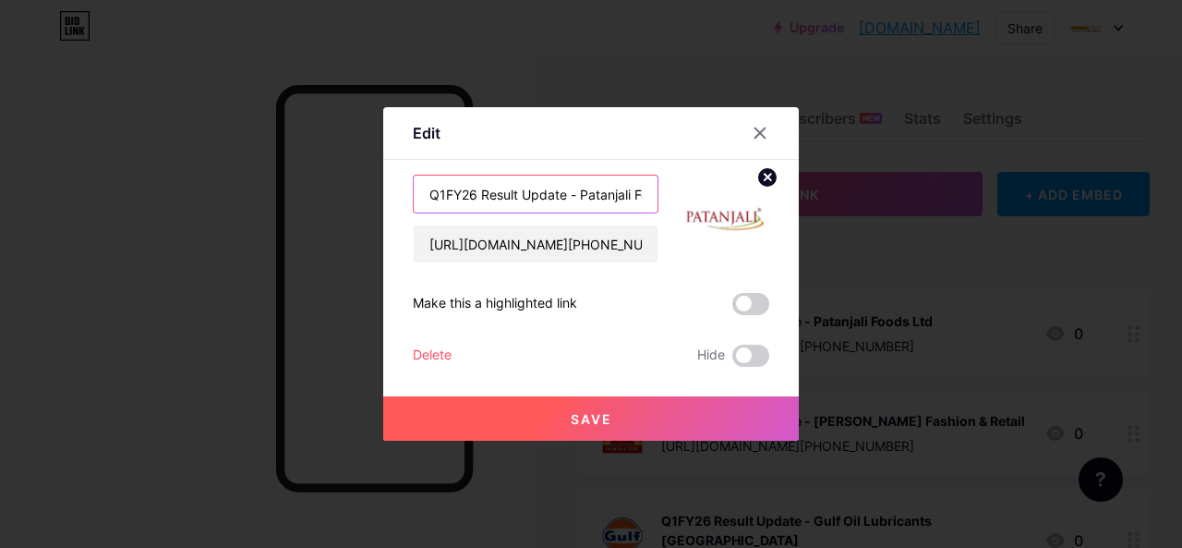
drag, startPoint x: 567, startPoint y: 192, endPoint x: 355, endPoint y: 209, distance: 213.1
click at [355, 209] on div "Edit Content YouTube Play YouTube video without leaving your page. ADD Vimeo Pl…" at bounding box center [591, 274] width 1182 height 548
click at [756, 134] on icon at bounding box center [761, 133] width 10 height 10
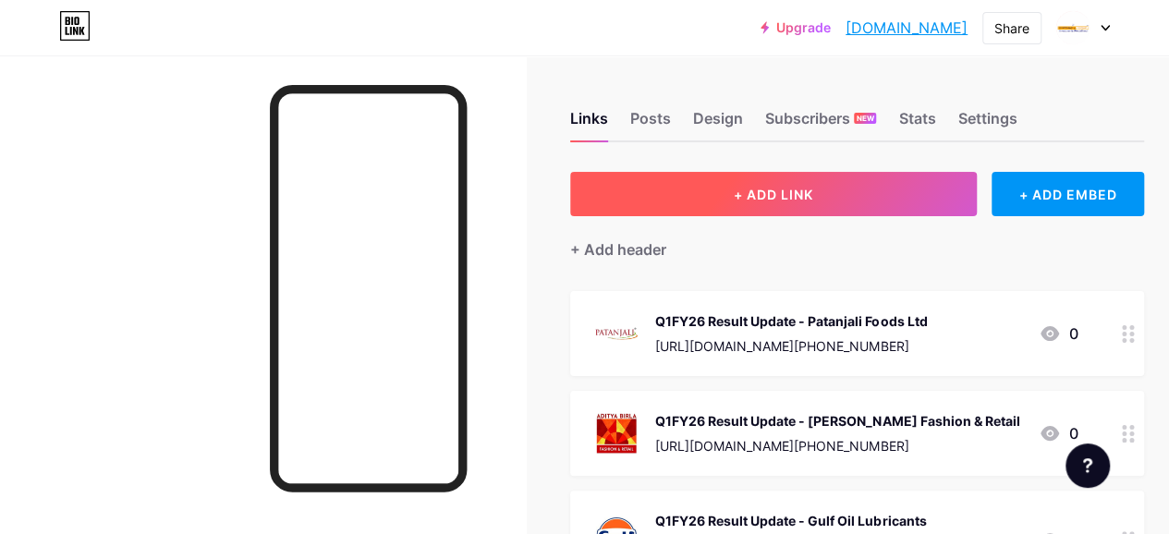
click at [712, 197] on button "+ ADD LINK" at bounding box center [773, 194] width 406 height 44
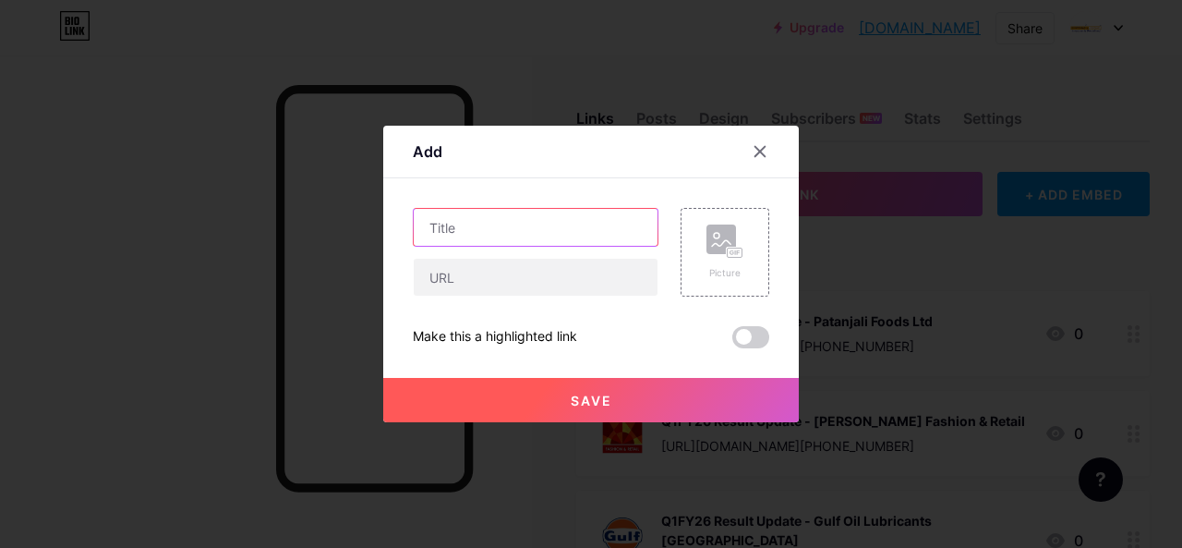
click at [512, 231] on input "text" at bounding box center [536, 227] width 244 height 37
paste input "Q1FY26 Result Update -"
paste input "Deepak Nitrite"
type input "Q1FY26 Result Update - [PERSON_NAME]"
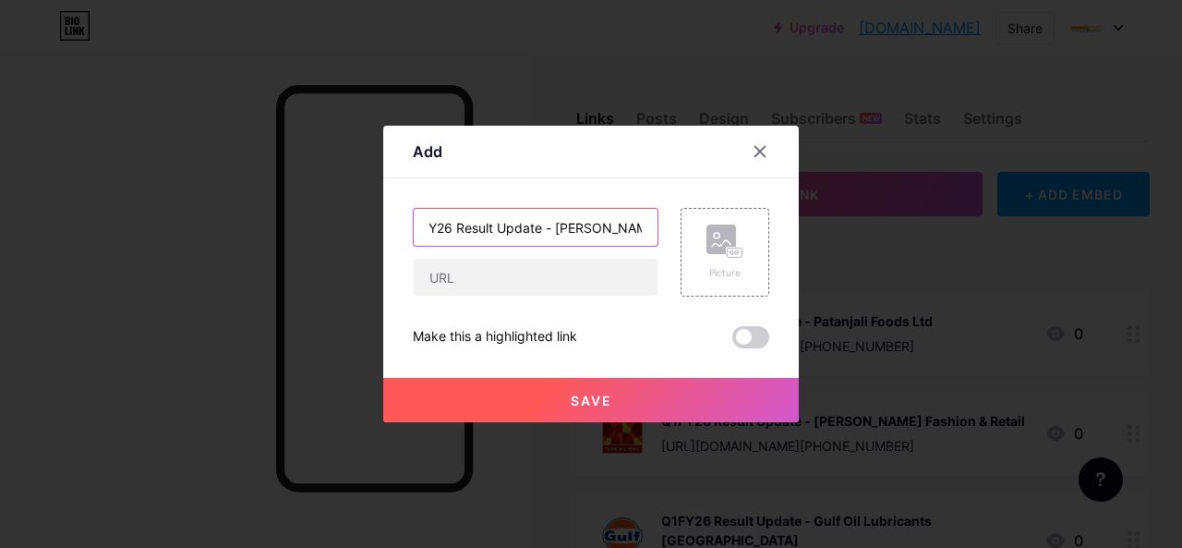
scroll to position [0, 0]
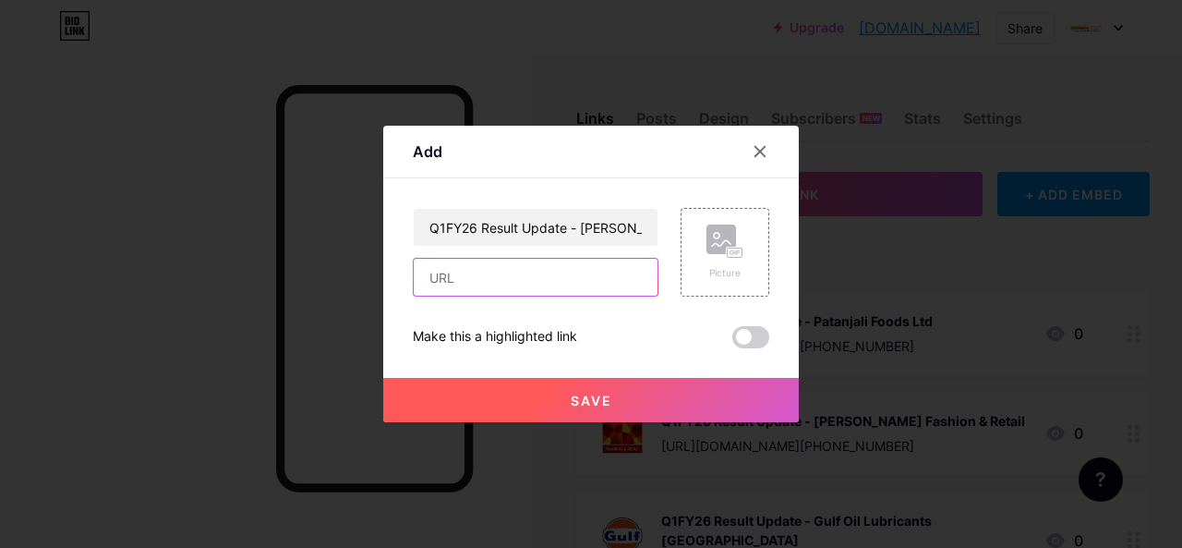
click at [495, 293] on input "text" at bounding box center [536, 277] width 244 height 37
paste input "[URL][DOMAIN_NAME][PHONE_NUMBER]"
type input "[URL][DOMAIN_NAME][PHONE_NUMBER]"
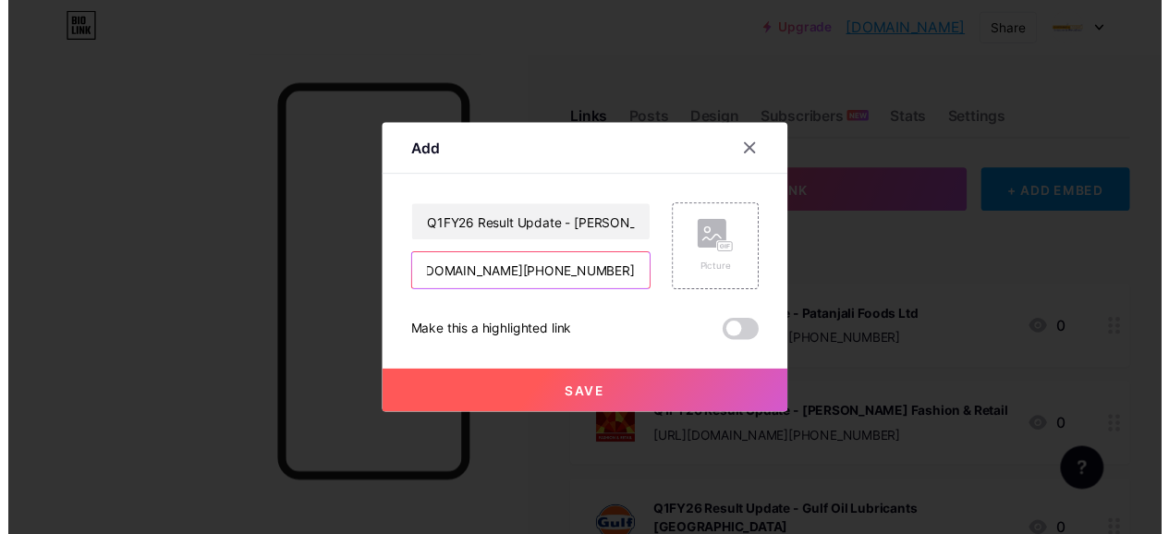
scroll to position [0, 0]
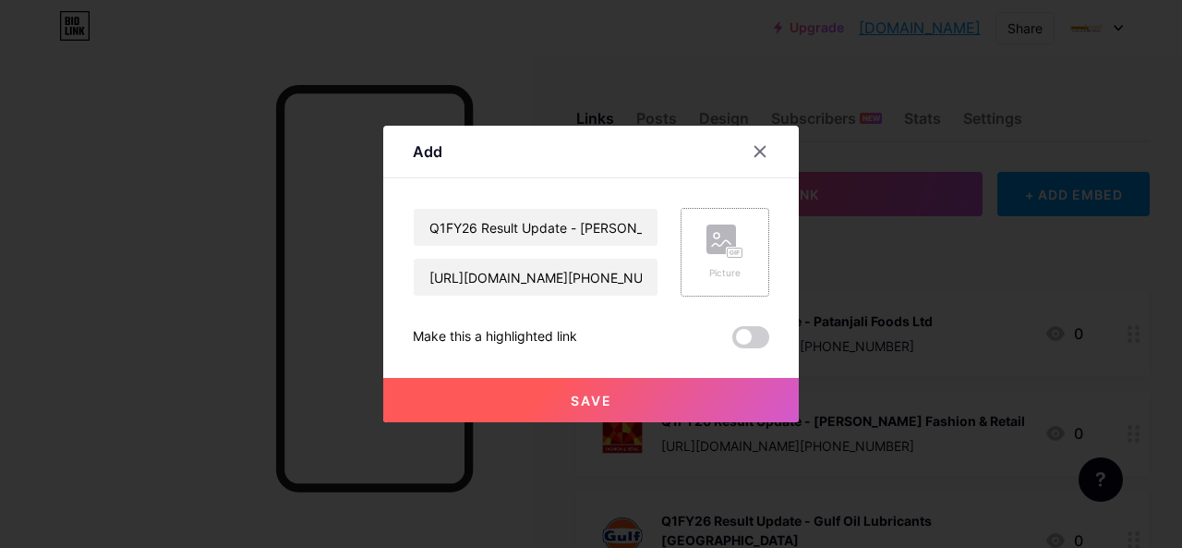
click at [707, 237] on rect at bounding box center [722, 239] width 30 height 30
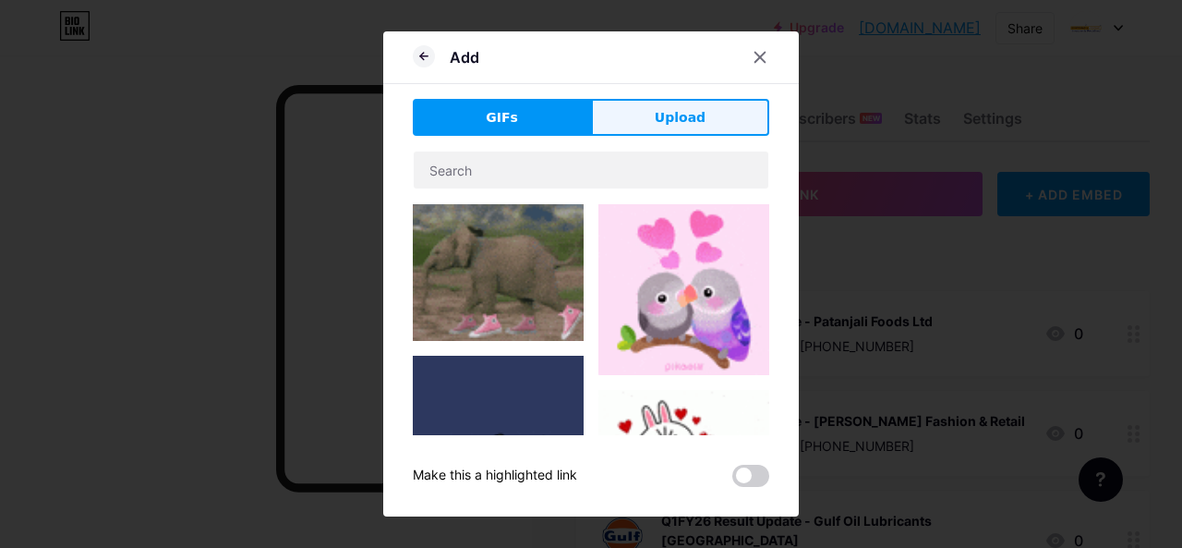
click at [667, 115] on span "Upload" at bounding box center [680, 117] width 51 height 19
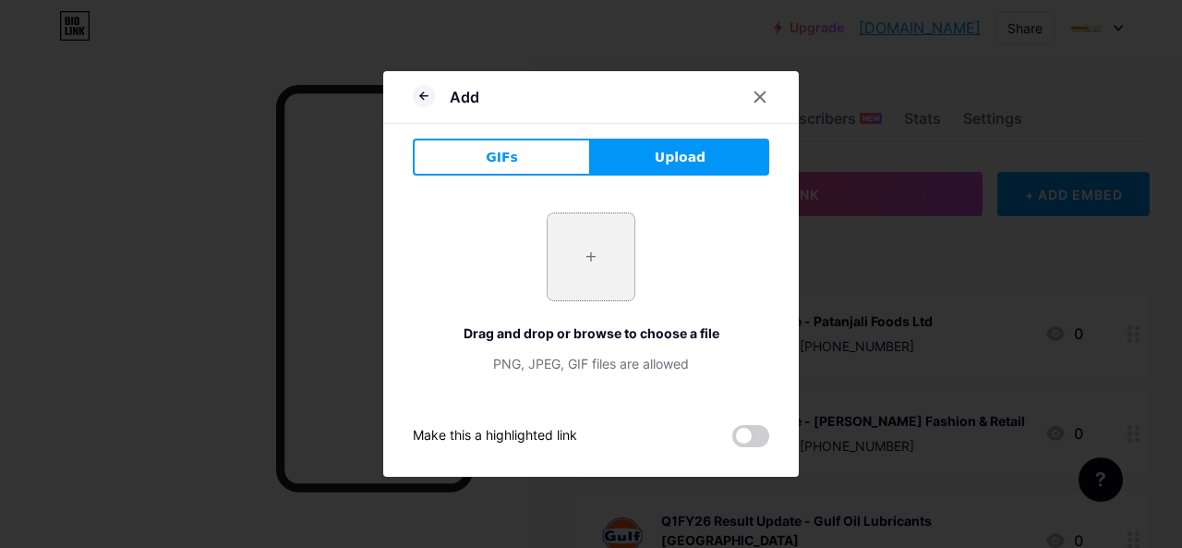
click at [590, 252] on input "file" at bounding box center [591, 256] width 87 height 87
type input "C:\fakepath\deepak.jpg"
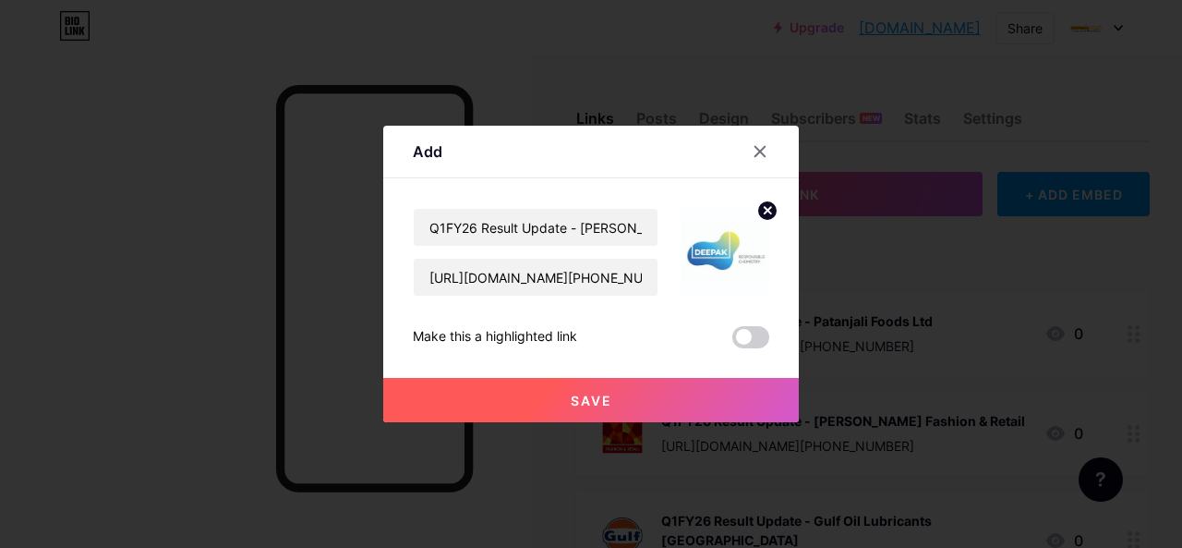
click at [620, 400] on button "Save" at bounding box center [591, 400] width 416 height 44
